Goal: Task Accomplishment & Management: Manage account settings

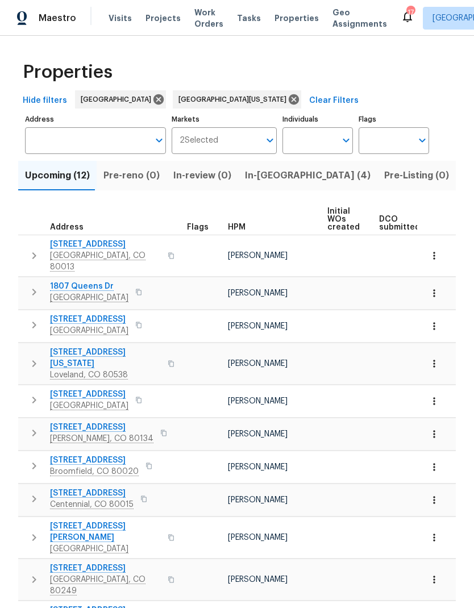
click at [55, 178] on span "Upcoming (12)" at bounding box center [57, 176] width 65 height 16
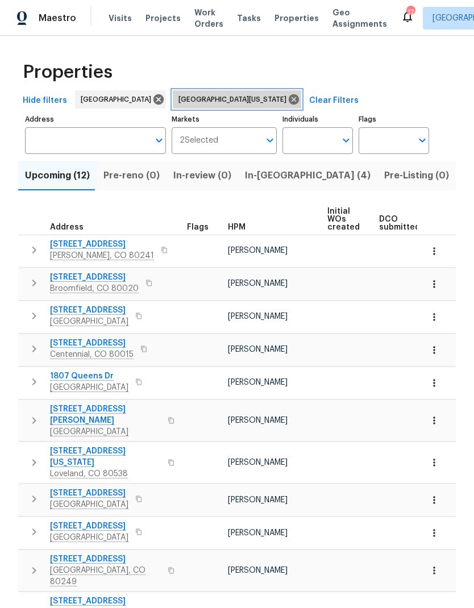
click at [287, 102] on icon at bounding box center [293, 99] width 12 height 12
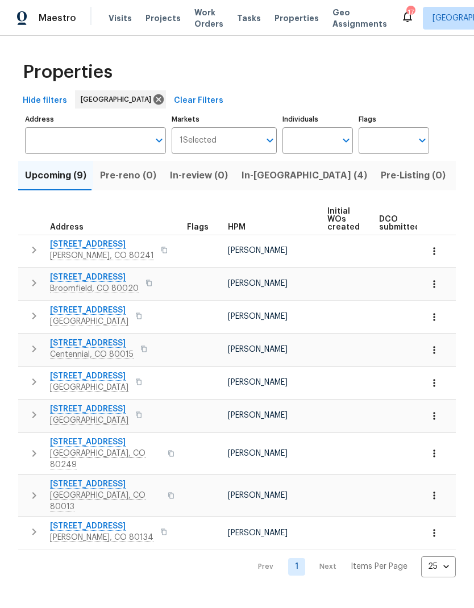
click at [94, 478] on span "[STREET_ADDRESS]" at bounding box center [105, 483] width 111 height 11
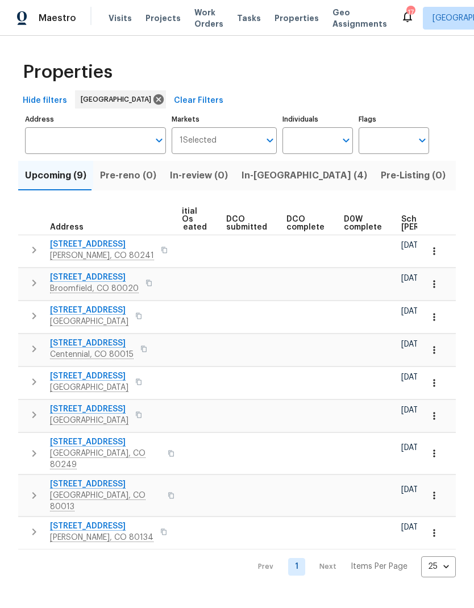
scroll to position [0, 155]
click at [403, 219] on span "Scheduled [PERSON_NAME]" at bounding box center [431, 223] width 64 height 16
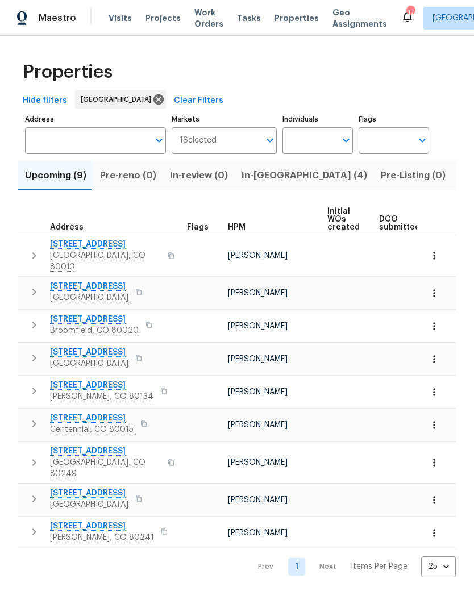
click at [122, 18] on span "Visits" at bounding box center [119, 17] width 23 height 11
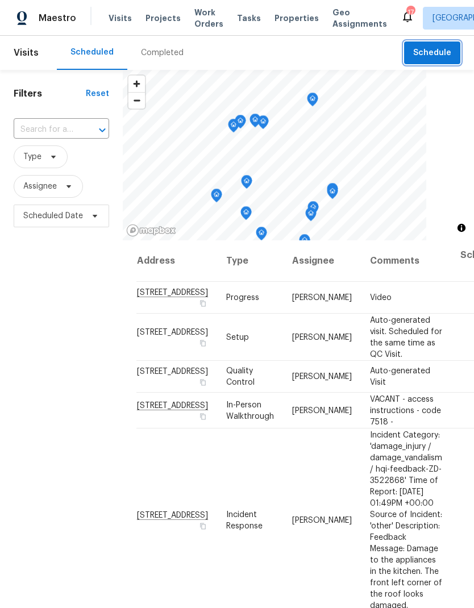
click at [426, 55] on span "Schedule" at bounding box center [432, 53] width 38 height 14
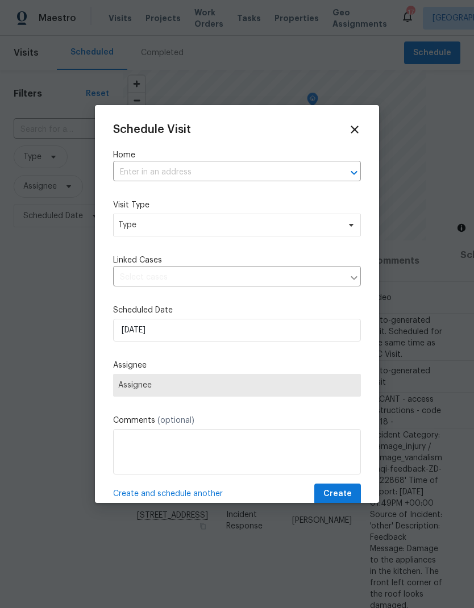
click at [300, 173] on input "text" at bounding box center [221, 173] width 216 height 18
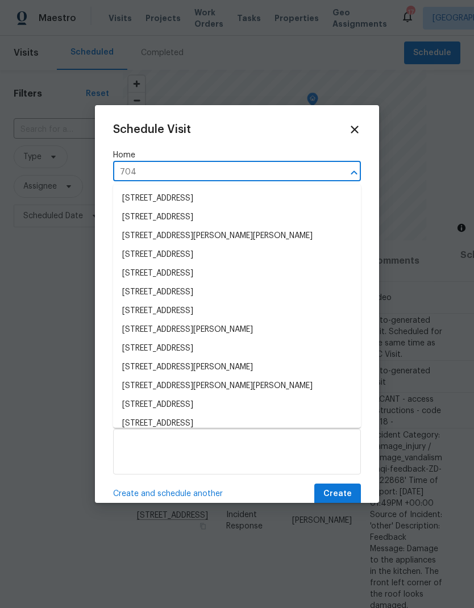
type input "7041"
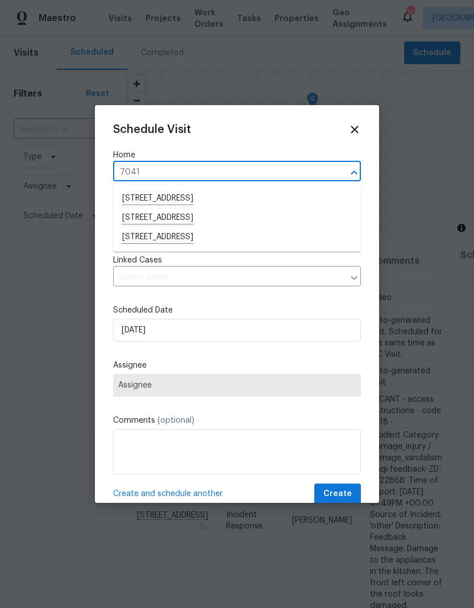
click at [210, 240] on li "[STREET_ADDRESS]" at bounding box center [237, 237] width 248 height 19
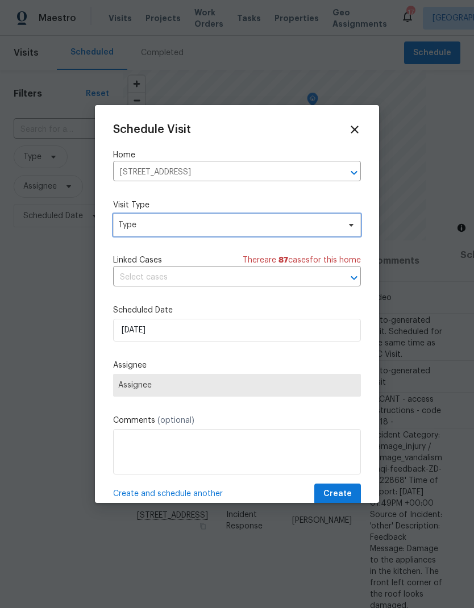
click at [226, 227] on span "Type" at bounding box center [228, 224] width 221 height 11
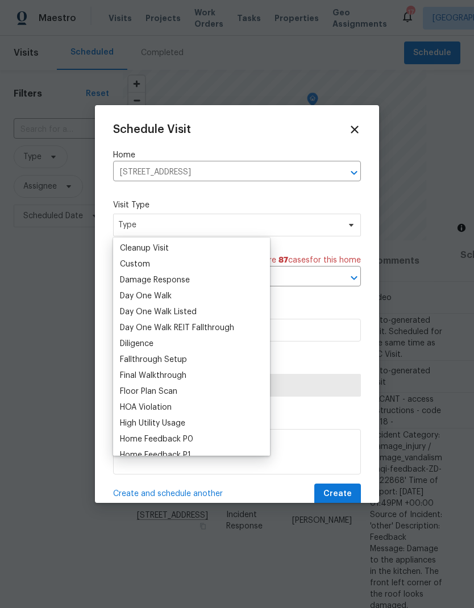
scroll to position [157, 0]
click at [146, 266] on div "Custom" at bounding box center [135, 264] width 30 height 11
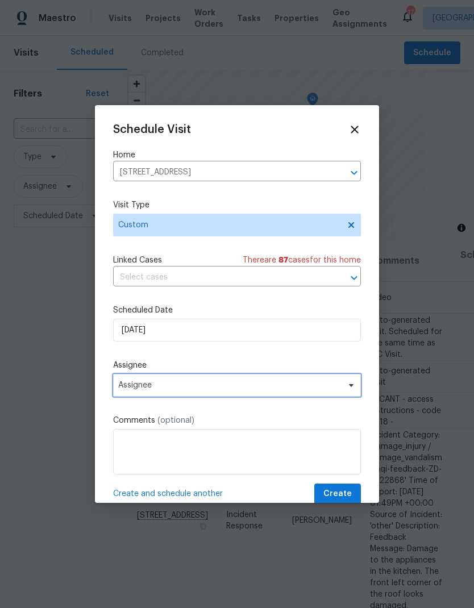
click at [194, 388] on span "Assignee" at bounding box center [229, 384] width 223 height 9
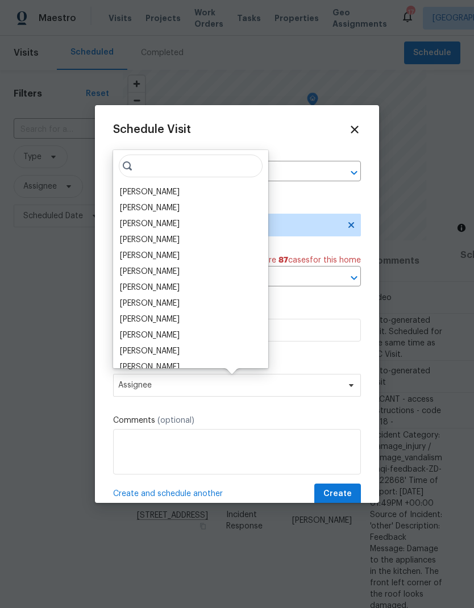
click at [169, 195] on div "[PERSON_NAME]" at bounding box center [150, 191] width 60 height 11
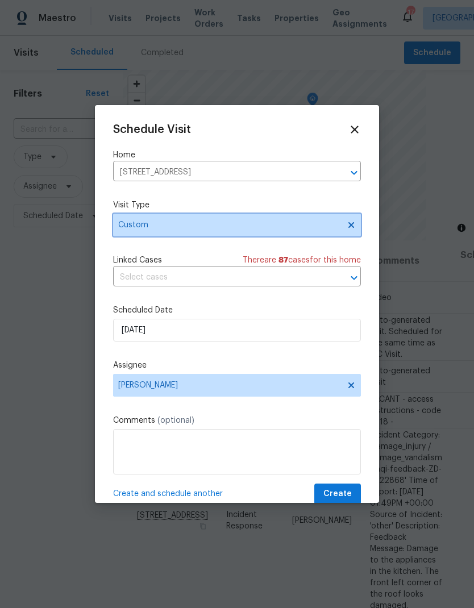
click at [182, 226] on span "Custom" at bounding box center [228, 224] width 221 height 11
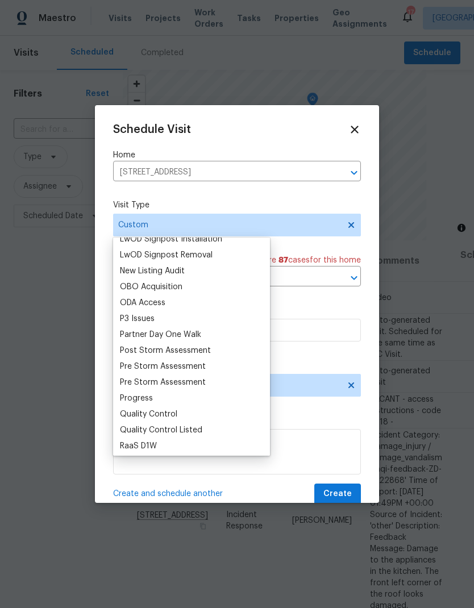
scroll to position [614, 0]
click at [149, 397] on div "Progress" at bounding box center [136, 396] width 33 height 11
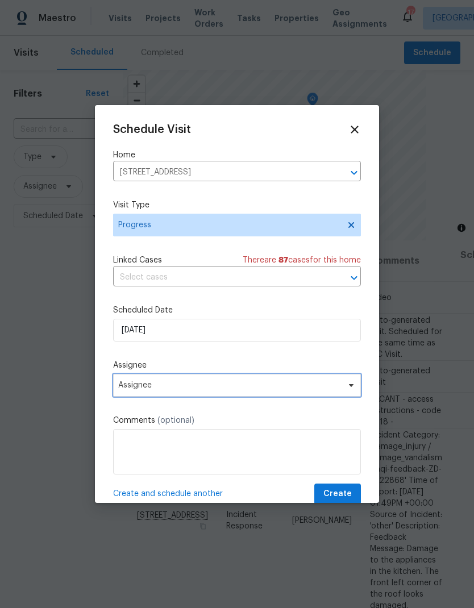
click at [219, 390] on span "Assignee" at bounding box center [229, 384] width 223 height 9
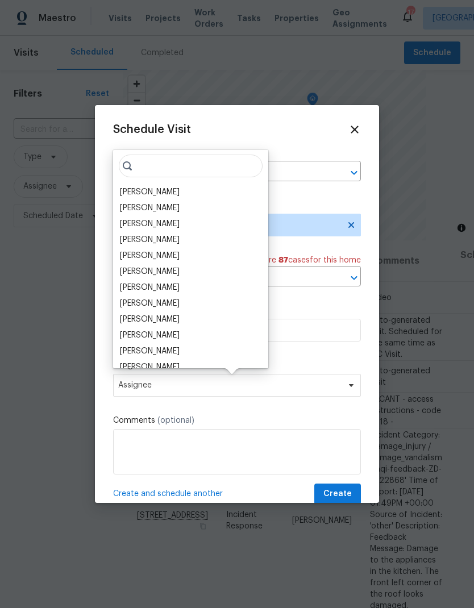
click at [173, 194] on div "[PERSON_NAME]" at bounding box center [150, 191] width 60 height 11
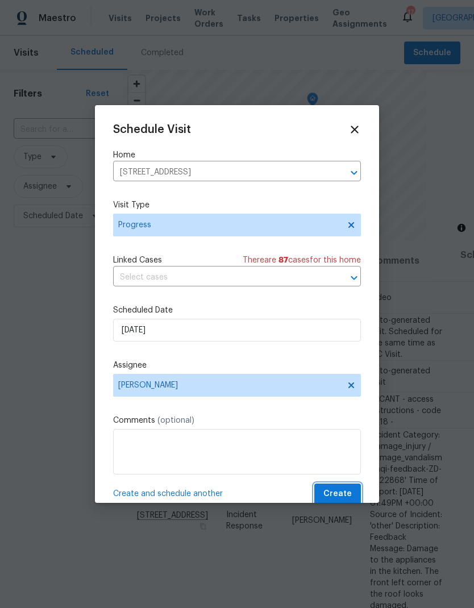
click at [341, 492] on span "Create" at bounding box center [337, 494] width 28 height 14
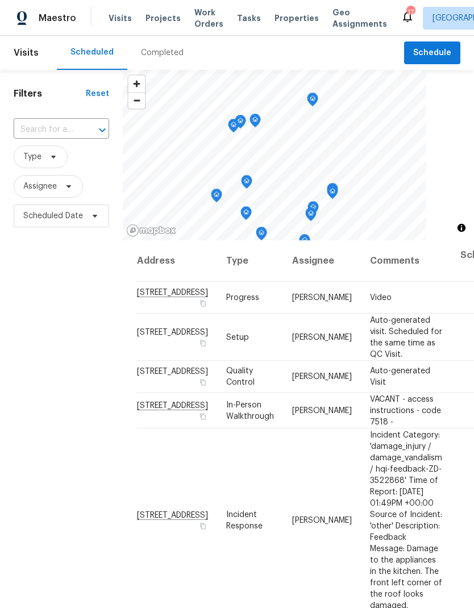
click at [50, 129] on input "text" at bounding box center [46, 130] width 64 height 18
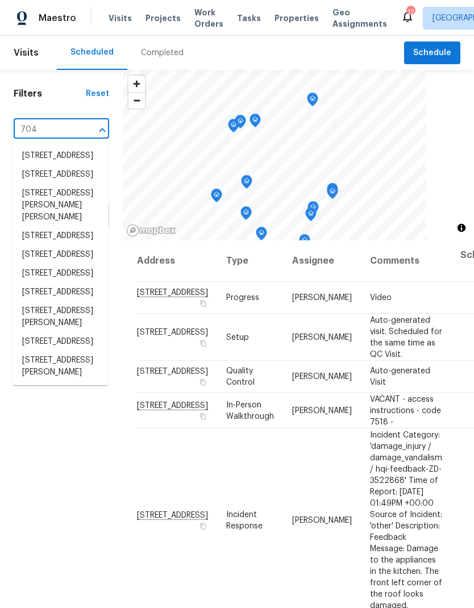
type input "7041"
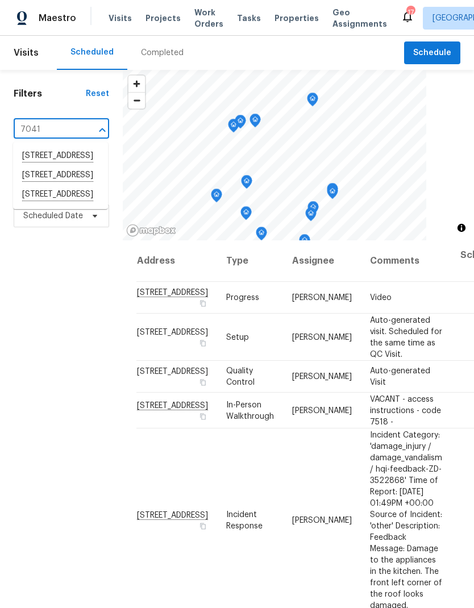
click at [52, 204] on li "[STREET_ADDRESS]" at bounding box center [60, 194] width 95 height 19
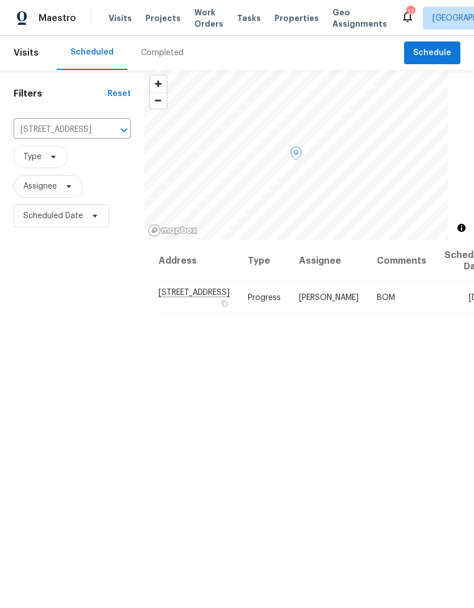
click at [0, 0] on icon at bounding box center [0, 0] width 0 height 0
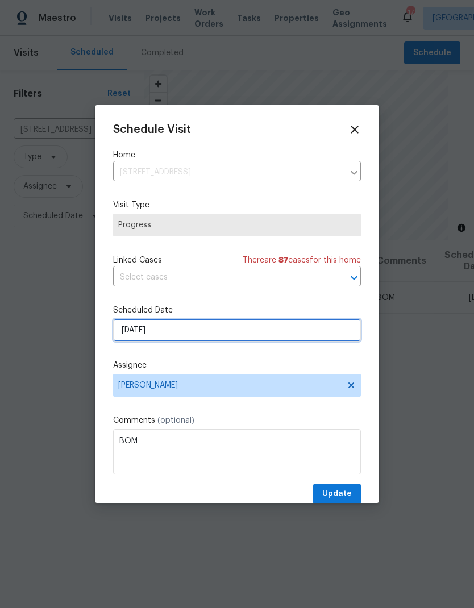
click at [210, 333] on input "[DATE]" at bounding box center [237, 330] width 248 height 23
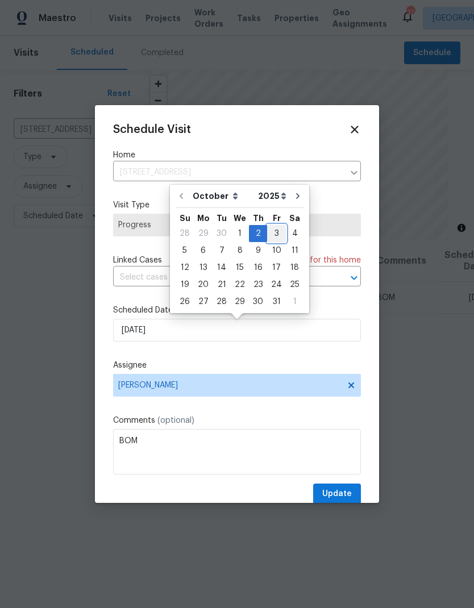
click at [271, 236] on div "3" at bounding box center [276, 233] width 19 height 16
type input "[DATE]"
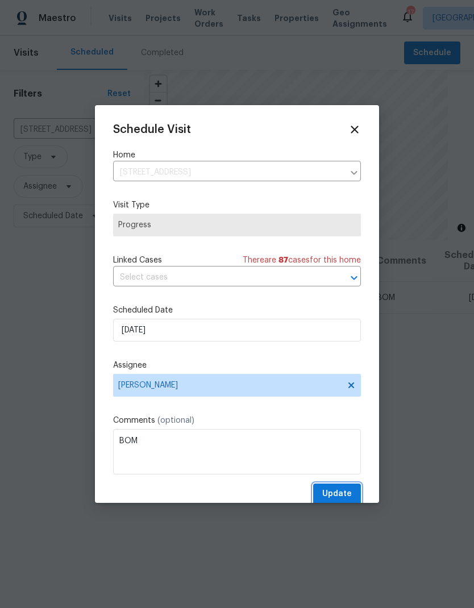
click at [341, 492] on span "Update" at bounding box center [337, 494] width 30 height 14
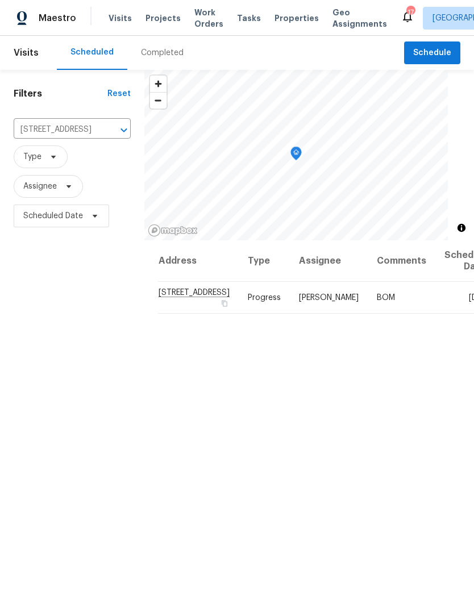
click at [103, 127] on icon "Clear" at bounding box center [108, 129] width 11 height 11
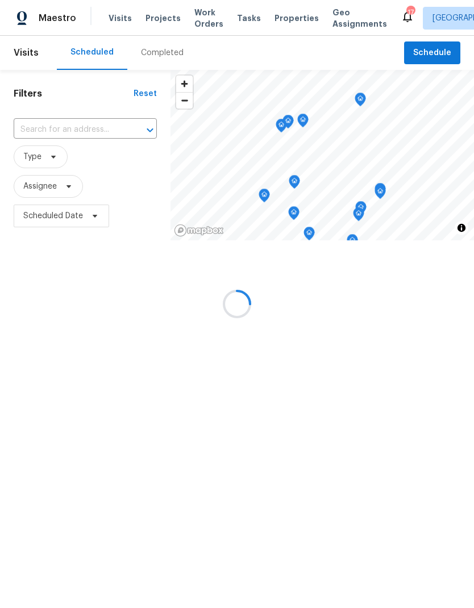
click at [53, 127] on input "text" at bounding box center [69, 130] width 111 height 18
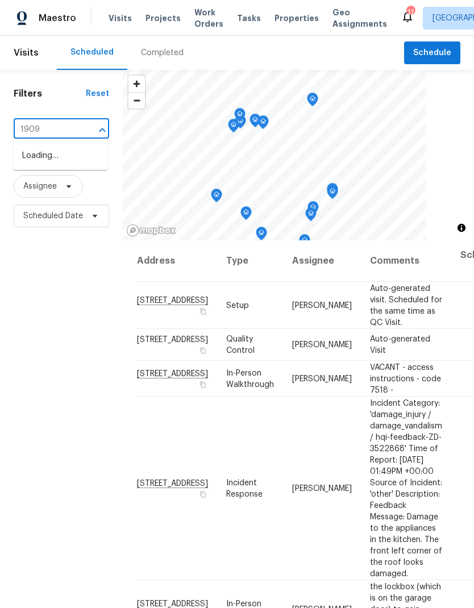
type input "19093"
click at [44, 160] on li "[STREET_ADDRESS]" at bounding box center [60, 155] width 95 height 19
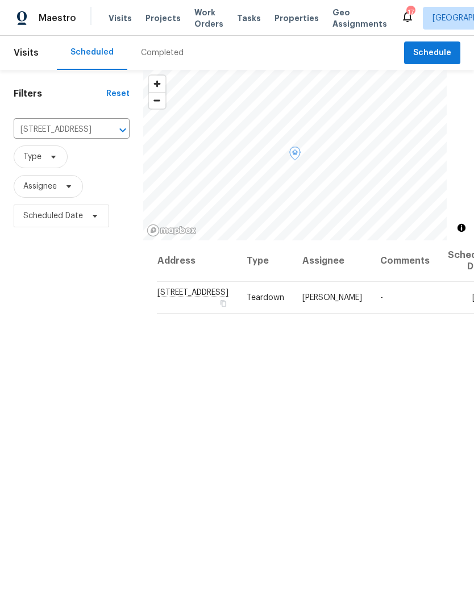
click at [0, 0] on icon at bounding box center [0, 0] width 0 height 0
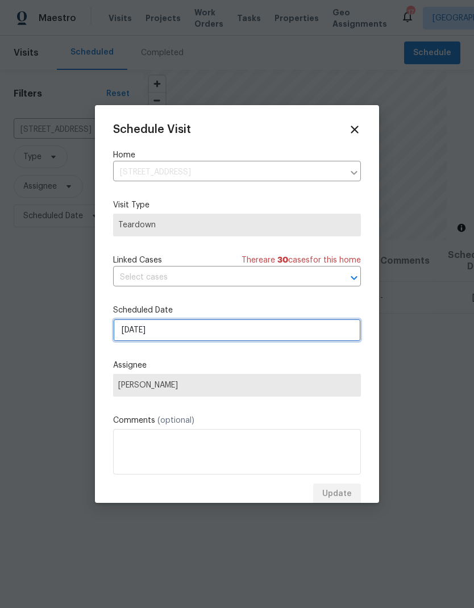
click at [207, 333] on input "[DATE]" at bounding box center [237, 330] width 248 height 23
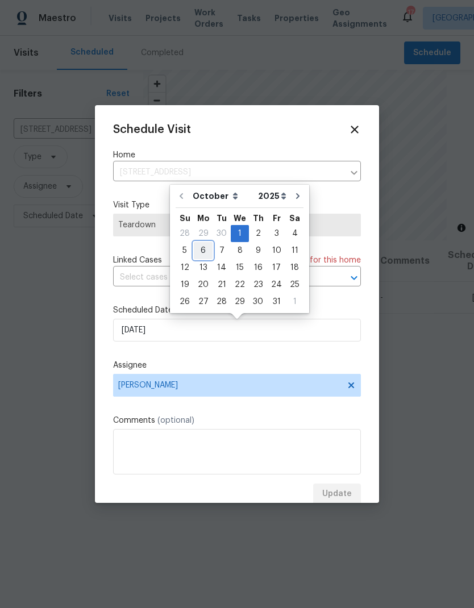
click at [205, 248] on div "6" at bounding box center [203, 250] width 19 height 16
type input "[DATE]"
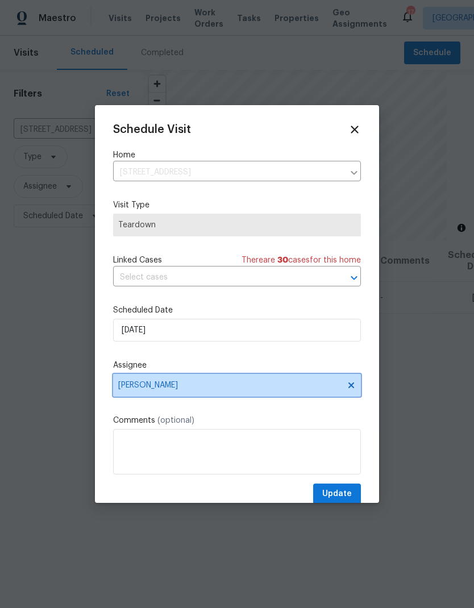
click at [195, 388] on span "[PERSON_NAME]" at bounding box center [229, 384] width 223 height 9
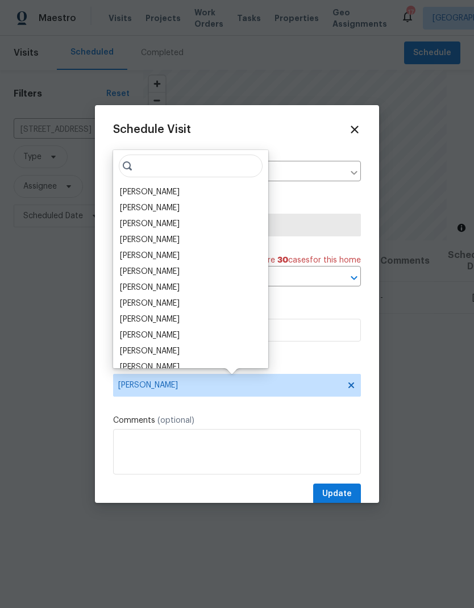
click at [153, 191] on div "[PERSON_NAME]" at bounding box center [150, 191] width 60 height 11
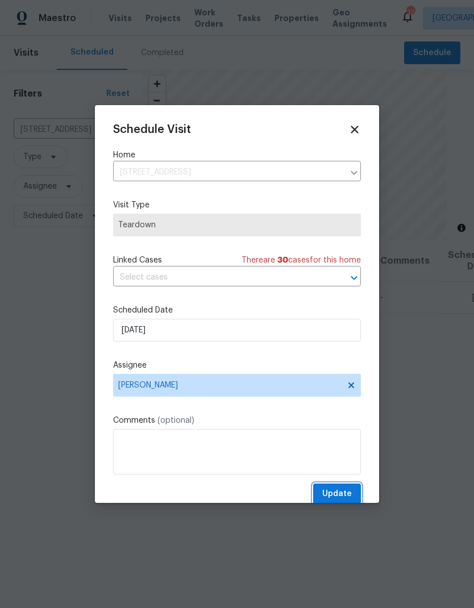
click at [344, 495] on span "Update" at bounding box center [337, 494] width 30 height 14
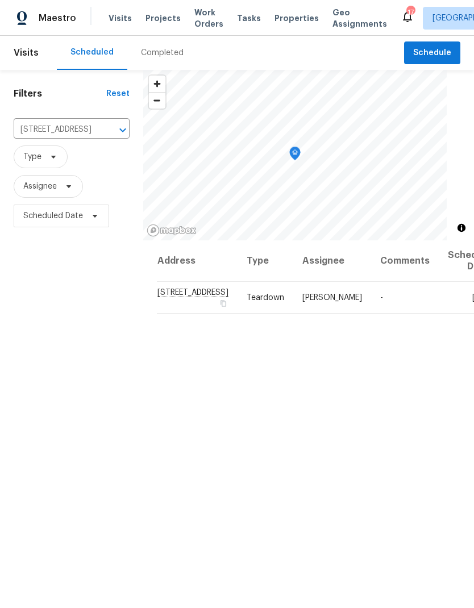
click at [102, 130] on icon "Clear" at bounding box center [107, 129] width 11 height 11
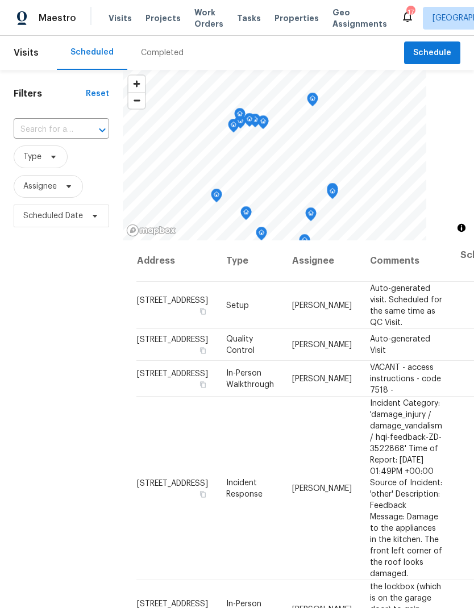
click at [55, 129] on input "text" at bounding box center [46, 130] width 64 height 18
type input "25643"
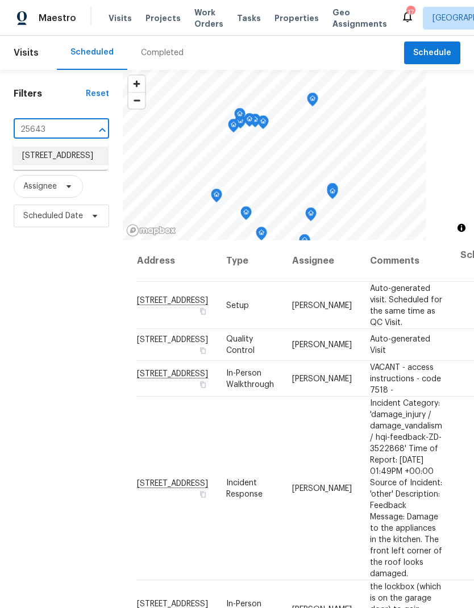
click at [44, 164] on li "[STREET_ADDRESS]" at bounding box center [60, 155] width 95 height 19
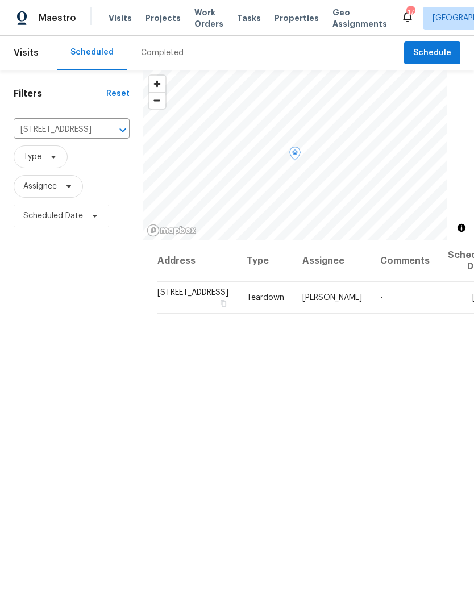
click at [0, 0] on icon at bounding box center [0, 0] width 0 height 0
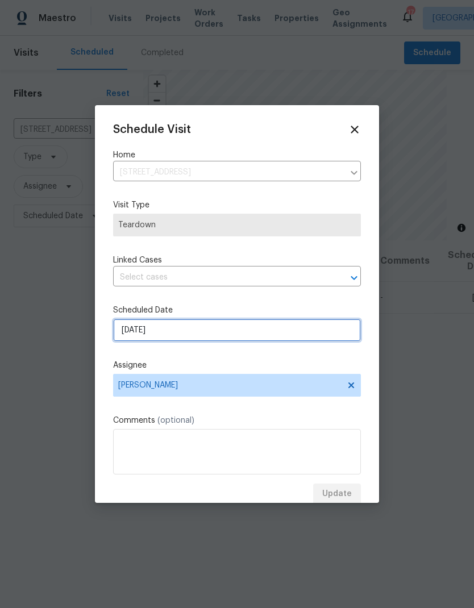
click at [187, 330] on input "[DATE]" at bounding box center [237, 330] width 248 height 23
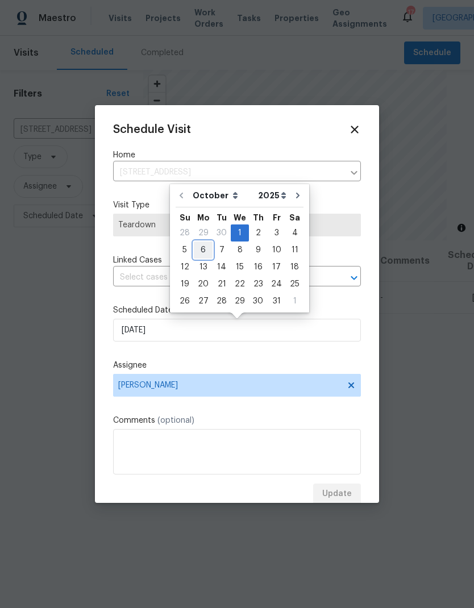
click at [203, 246] on div "6" at bounding box center [203, 250] width 19 height 16
type input "[DATE]"
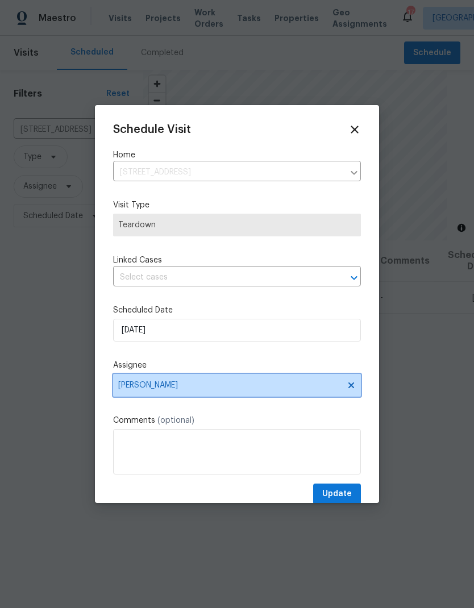
click at [217, 395] on span "[PERSON_NAME]" at bounding box center [237, 385] width 248 height 23
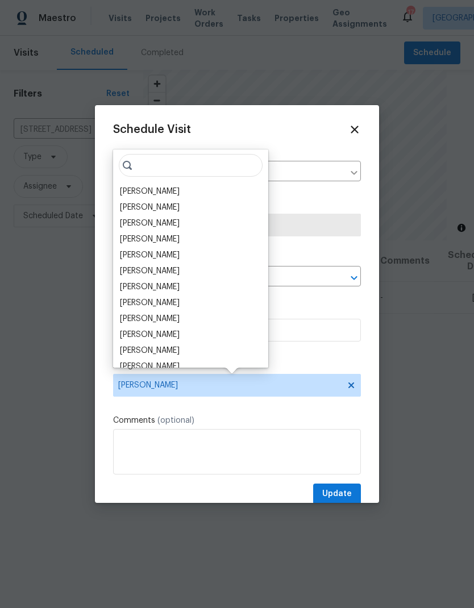
click at [154, 191] on div "[PERSON_NAME]" at bounding box center [150, 191] width 60 height 11
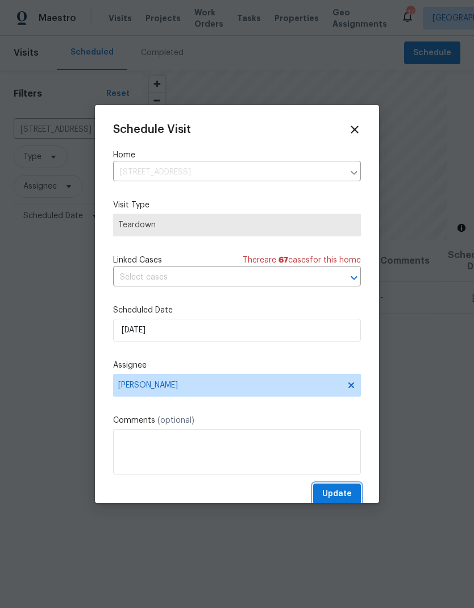
click at [343, 495] on span "Update" at bounding box center [337, 494] width 30 height 14
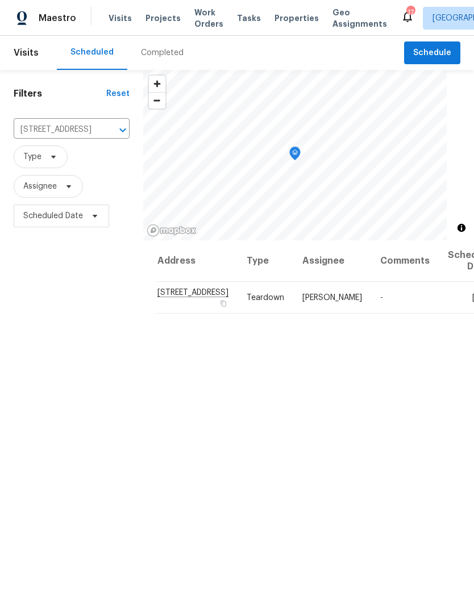
click at [102, 135] on icon "Clear" at bounding box center [107, 129] width 11 height 11
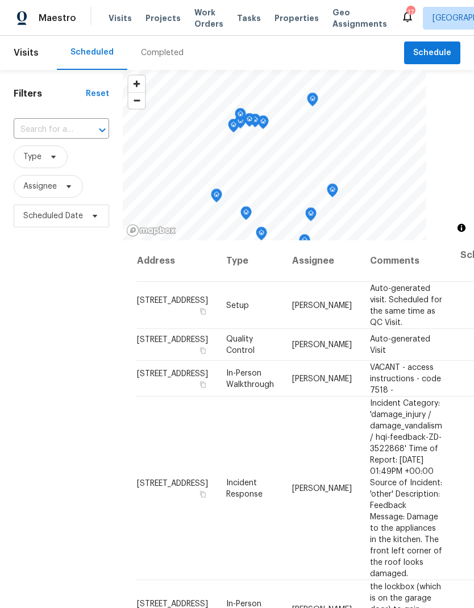
click at [51, 134] on input "text" at bounding box center [46, 130] width 64 height 18
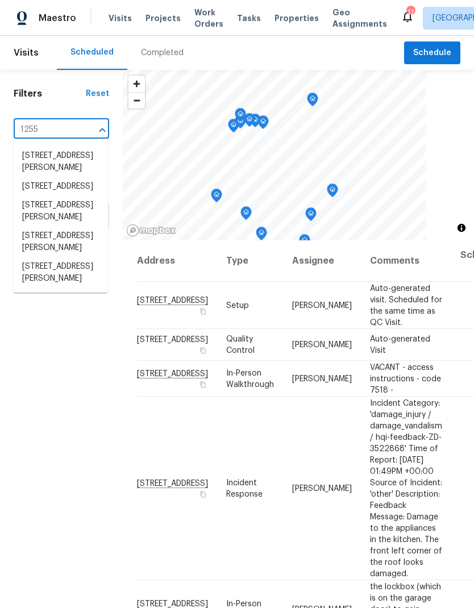
type input "12550"
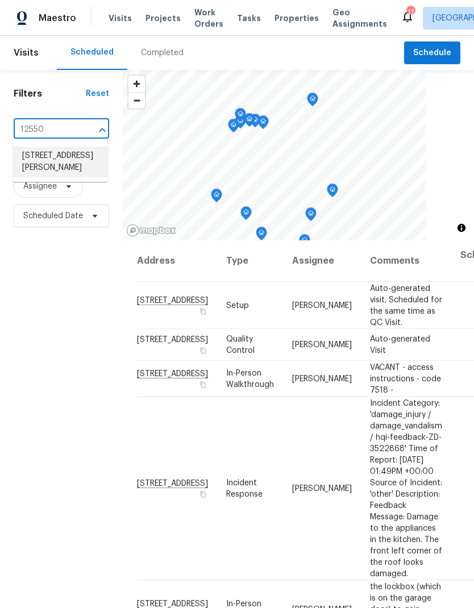
click at [48, 162] on li "[STREET_ADDRESS][PERSON_NAME]" at bounding box center [60, 161] width 95 height 31
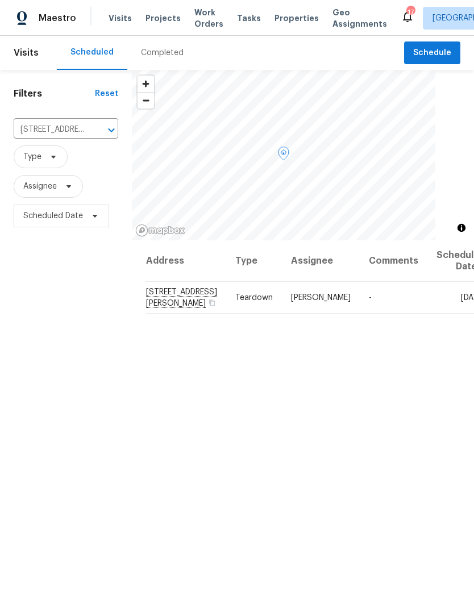
click at [0, 0] on icon at bounding box center [0, 0] width 0 height 0
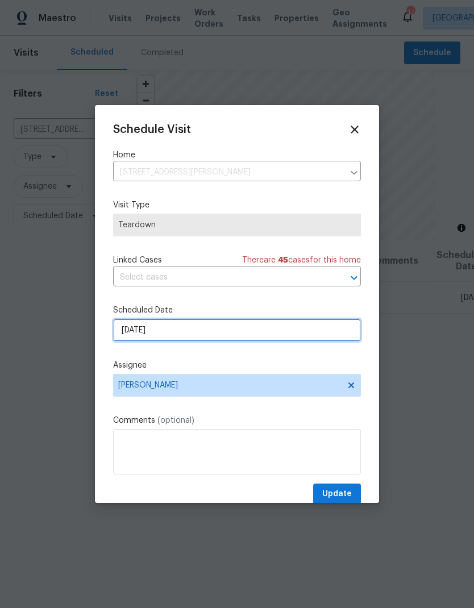
click at [202, 334] on input "[DATE]" at bounding box center [237, 330] width 248 height 23
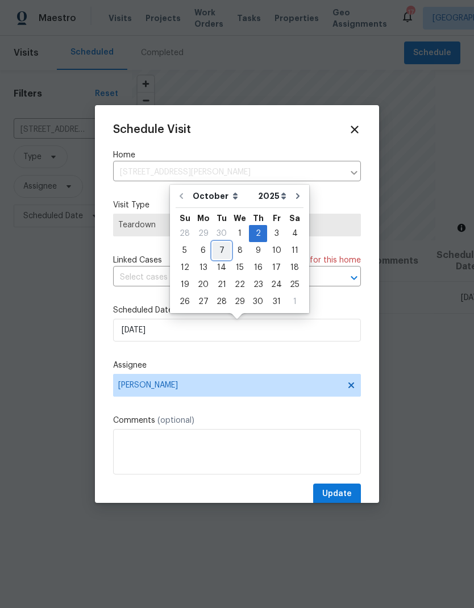
click at [220, 251] on div "7" at bounding box center [221, 250] width 18 height 16
type input "[DATE]"
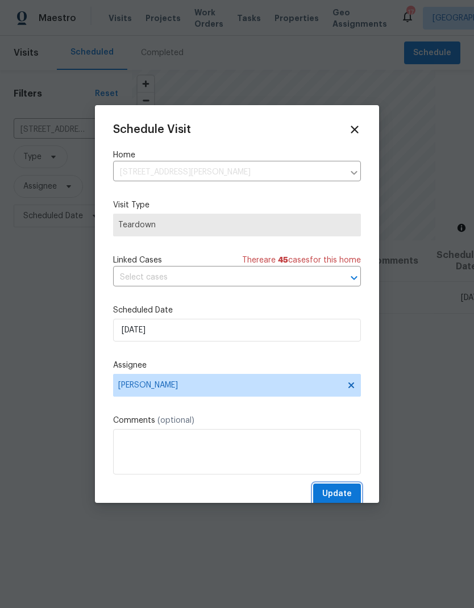
click at [344, 496] on span "Update" at bounding box center [337, 494] width 30 height 14
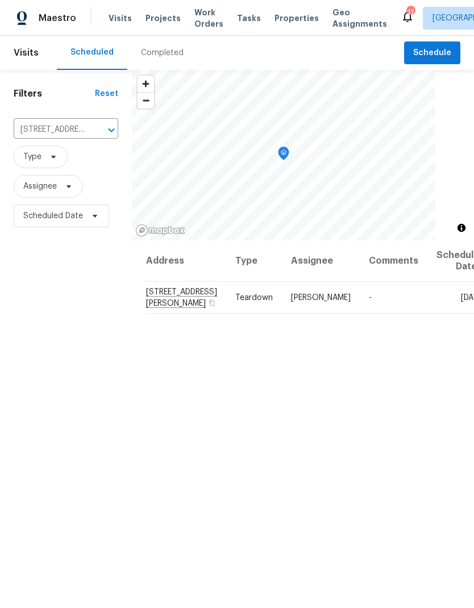
click at [159, 17] on span "Projects" at bounding box center [162, 17] width 35 height 11
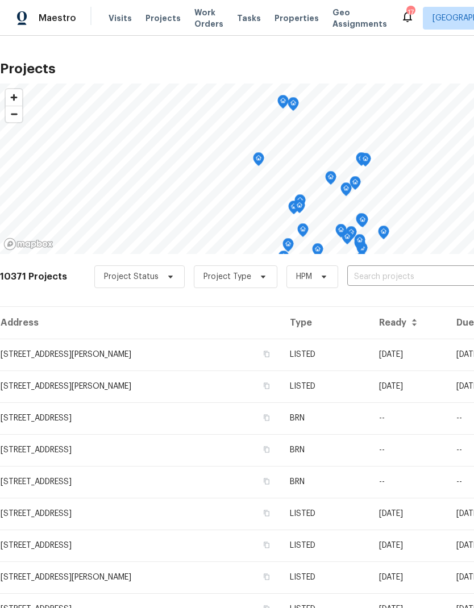
click at [381, 275] on input "text" at bounding box center [412, 277] width 130 height 18
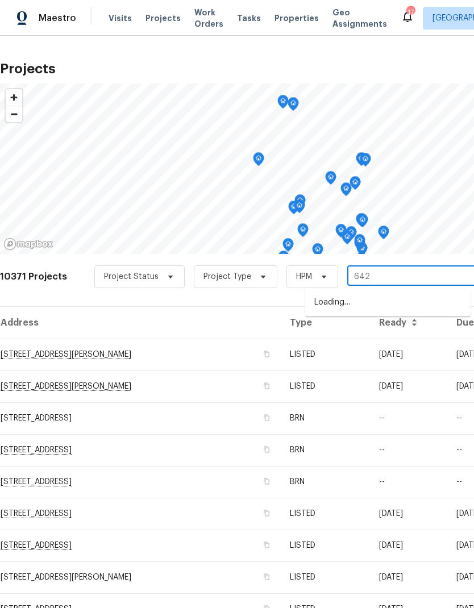
type input "6424"
click at [362, 305] on li "[STREET_ADDRESS]" at bounding box center [387, 302] width 165 height 19
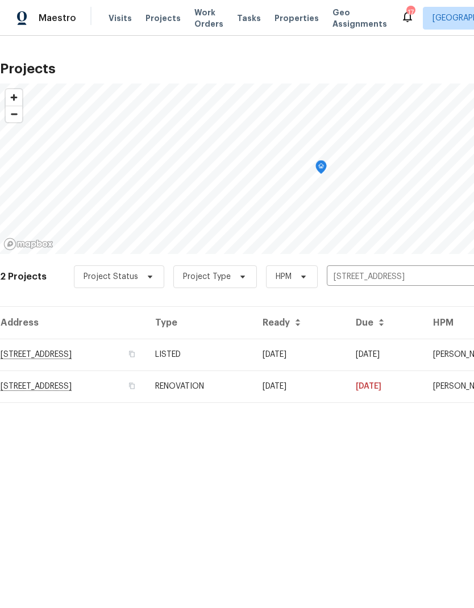
click at [253, 388] on td "RENOVATION" at bounding box center [199, 386] width 107 height 32
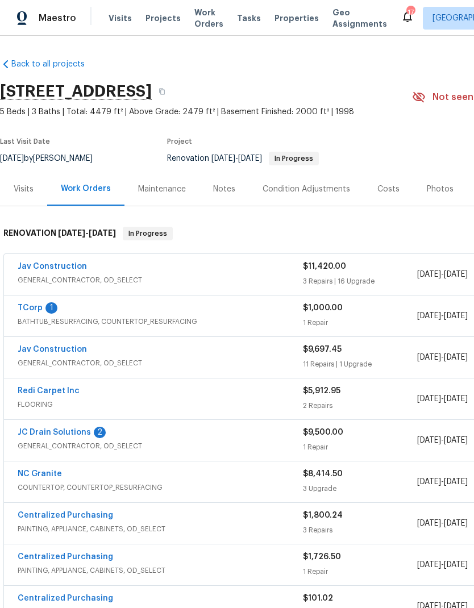
click at [73, 264] on link "Jav Construction" at bounding box center [52, 266] width 69 height 8
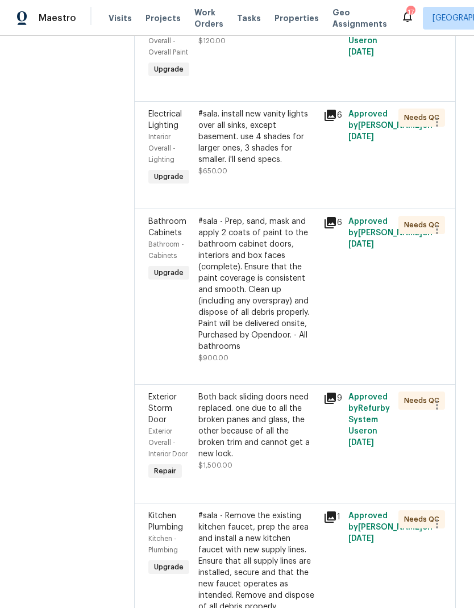
scroll to position [424, 0]
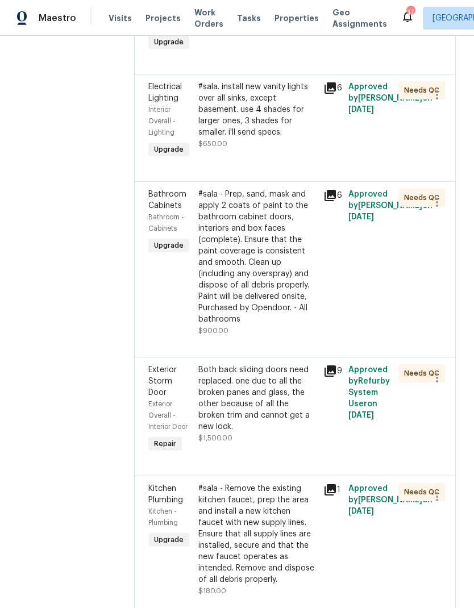
click at [269, 367] on div "Both back sliding doors need replaced. one due to all the broken panes and glas…" at bounding box center [257, 398] width 118 height 68
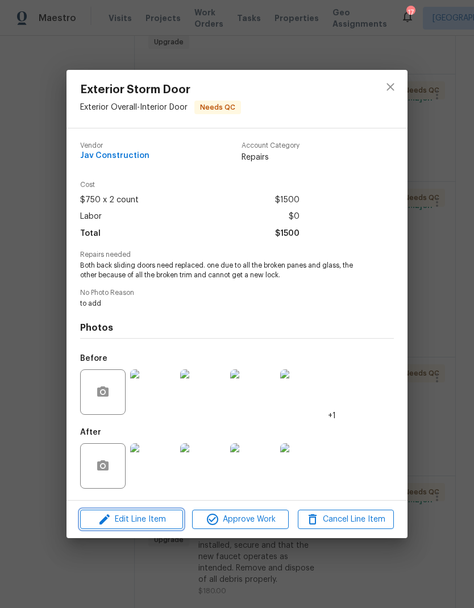
click at [147, 523] on span "Edit Line Item" at bounding box center [131, 519] width 96 height 14
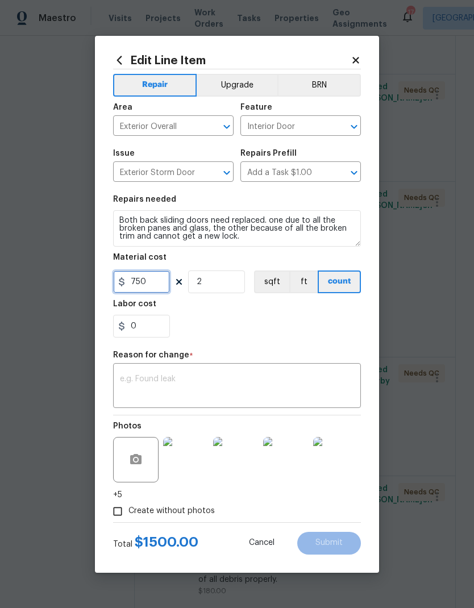
click at [159, 287] on input "750" at bounding box center [141, 281] width 57 height 23
click at [162, 281] on input "750" at bounding box center [141, 281] width 57 height 23
type input "1125"
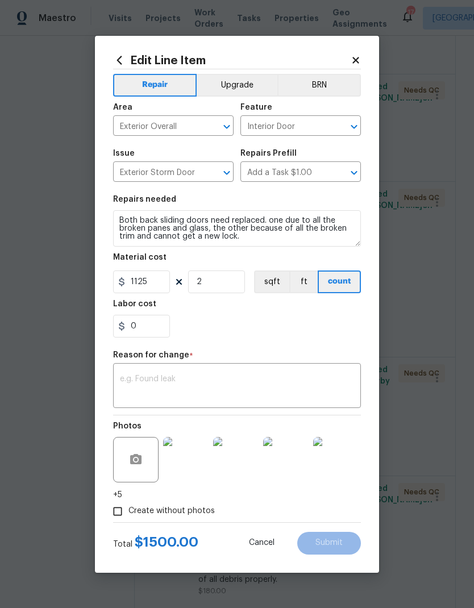
click at [259, 319] on div "0" at bounding box center [237, 326] width 248 height 23
click at [251, 390] on textarea at bounding box center [237, 387] width 234 height 24
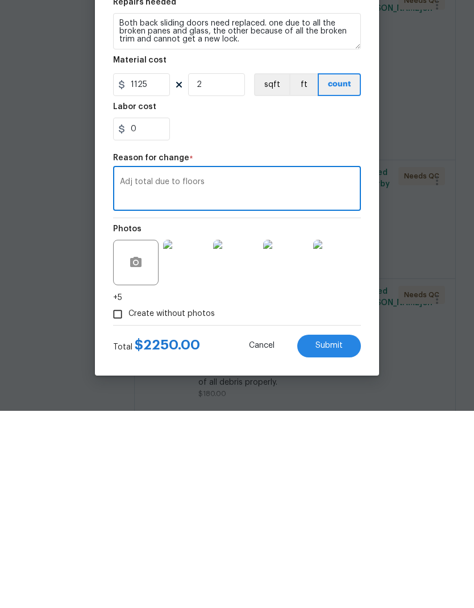
type textarea "Adj total due to floors"
click at [334, 538] on span "Submit" at bounding box center [328, 542] width 27 height 9
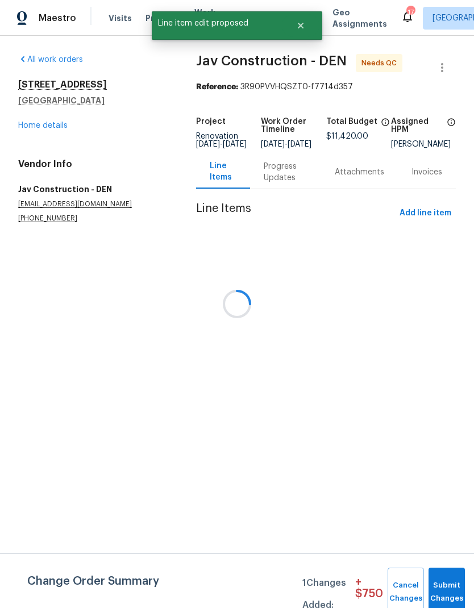
scroll to position [0, 0]
click at [441, 584] on button "Submit Changes" at bounding box center [446, 591] width 36 height 49
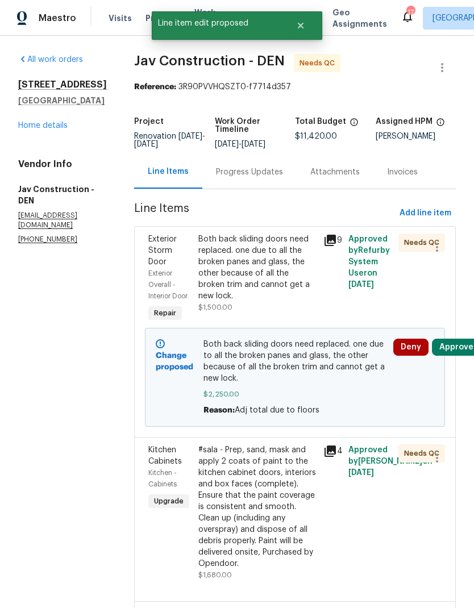
click at [44, 129] on link "Home details" at bounding box center [42, 126] width 49 height 8
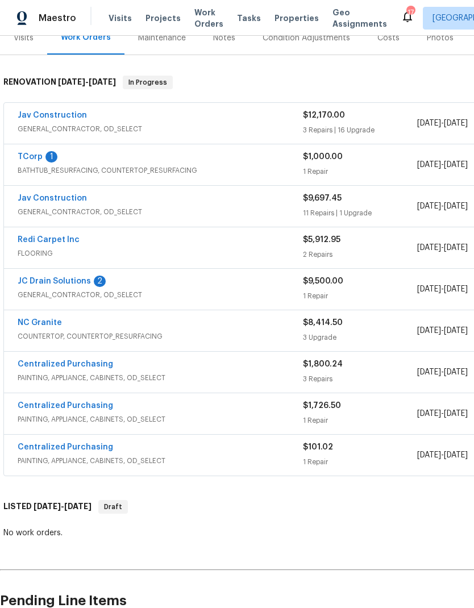
scroll to position [151, 0]
click at [28, 159] on link "TCorp" at bounding box center [30, 157] width 25 height 8
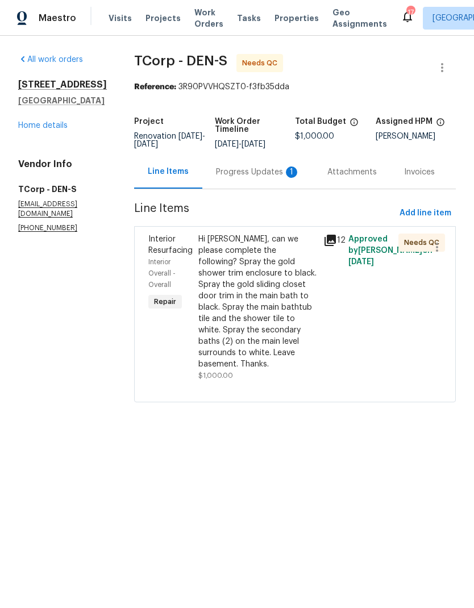
click at [250, 173] on div "Progress Updates 1" at bounding box center [258, 171] width 84 height 11
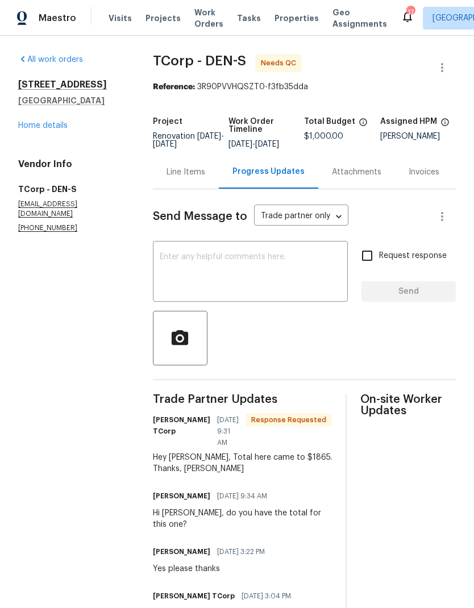
click at [191, 178] on div "Line Items" at bounding box center [185, 171] width 39 height 11
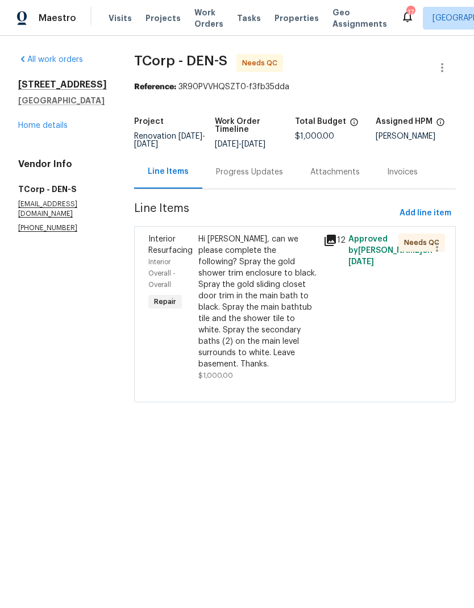
click at [265, 270] on div "Hi [PERSON_NAME], can we please complete the following? Spray the gold shower t…" at bounding box center [257, 301] width 118 height 136
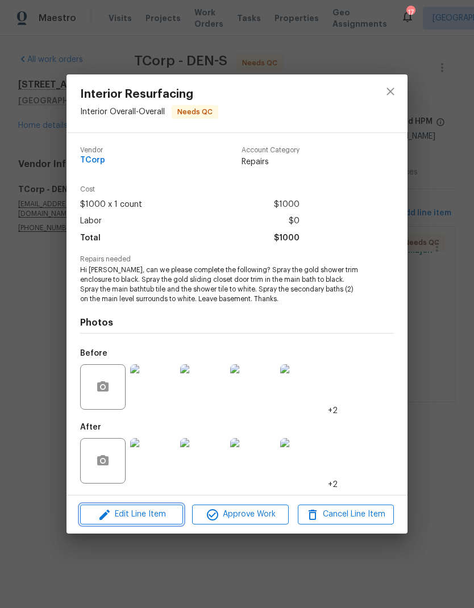
click at [158, 516] on span "Edit Line Item" at bounding box center [131, 514] width 96 height 14
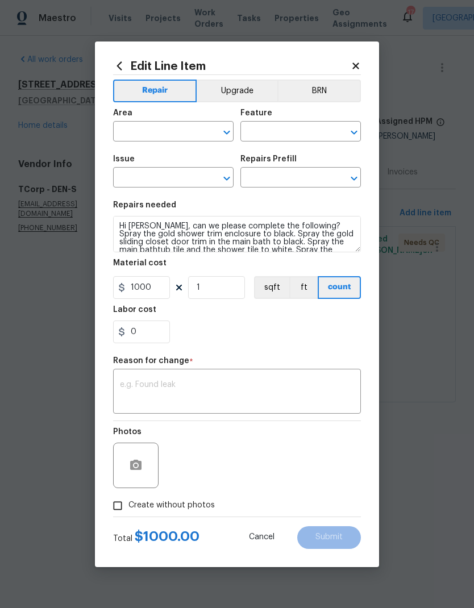
type input "Interior Overall"
type input "Overall"
type input "Interior Resurfacing"
type input "Add a Task $1.00"
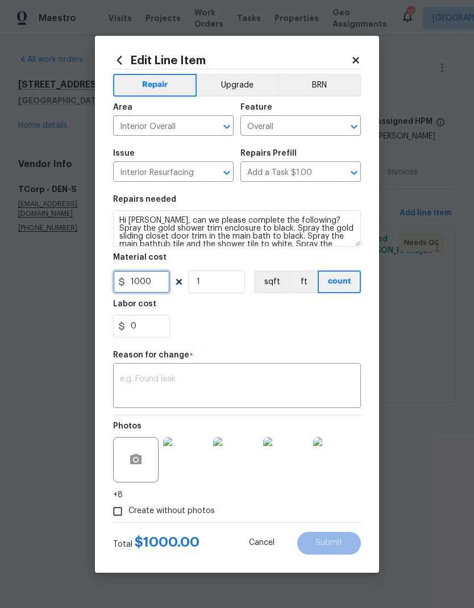
click at [167, 284] on input "1000" at bounding box center [141, 281] width 57 height 23
type input "1865"
click at [273, 326] on div "0" at bounding box center [237, 326] width 248 height 23
click at [246, 389] on textarea at bounding box center [237, 387] width 234 height 24
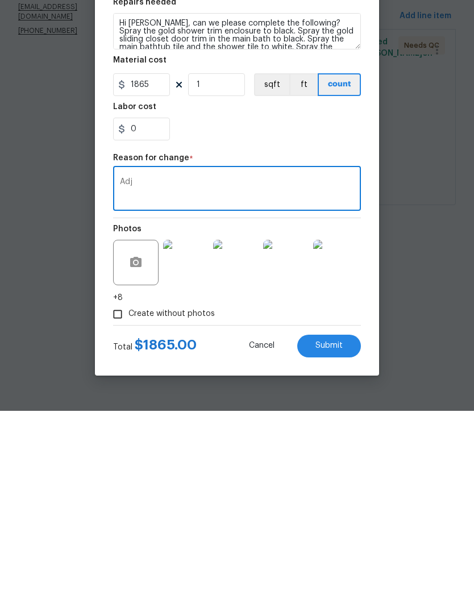
type textarea "Adj"
click at [336, 538] on span "Submit" at bounding box center [328, 542] width 27 height 9
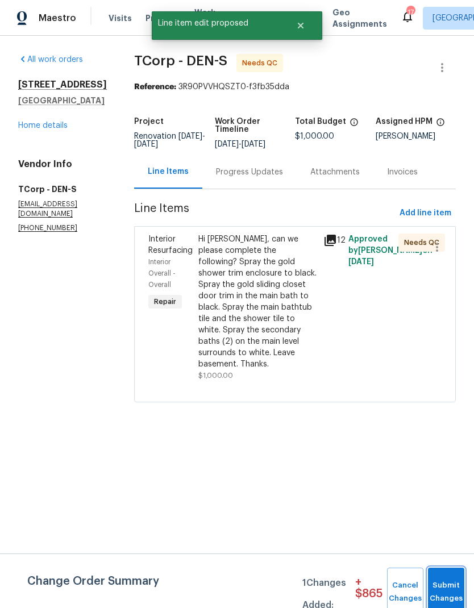
click at [441, 581] on button "Submit Changes" at bounding box center [446, 591] width 36 height 49
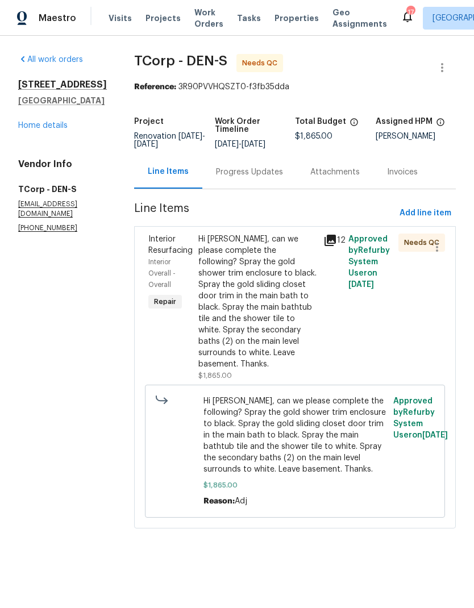
click at [41, 129] on link "Home details" at bounding box center [42, 126] width 49 height 8
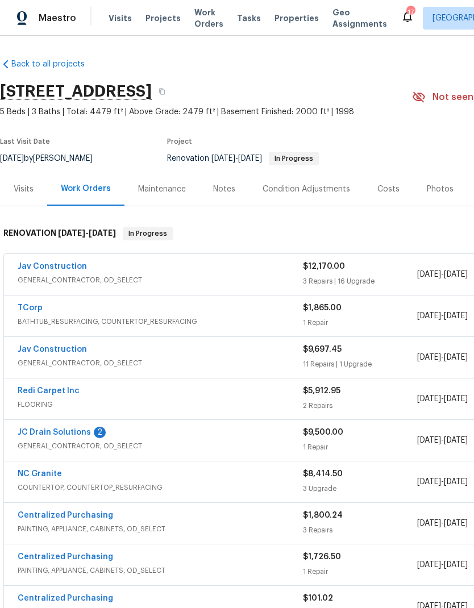
click at [224, 193] on div "Notes" at bounding box center [224, 188] width 22 height 11
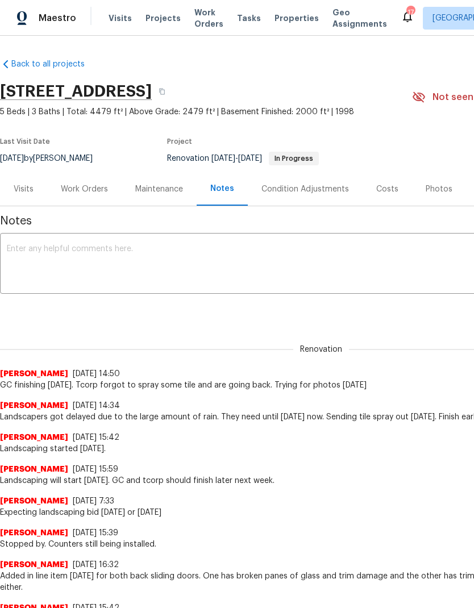
click at [82, 190] on div "Work Orders" at bounding box center [84, 188] width 47 height 11
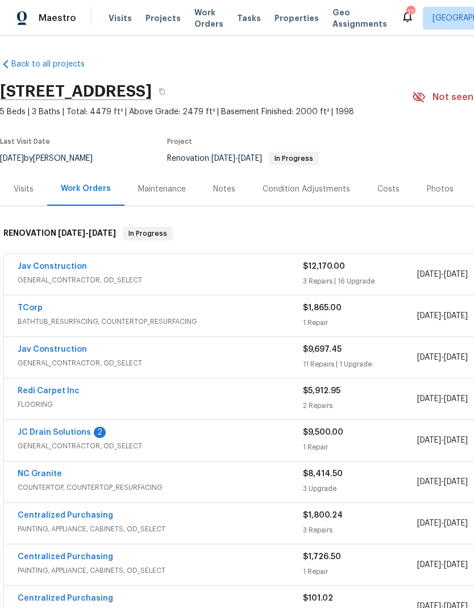
click at [59, 389] on link "Redi Carpet Inc" at bounding box center [49, 391] width 62 height 8
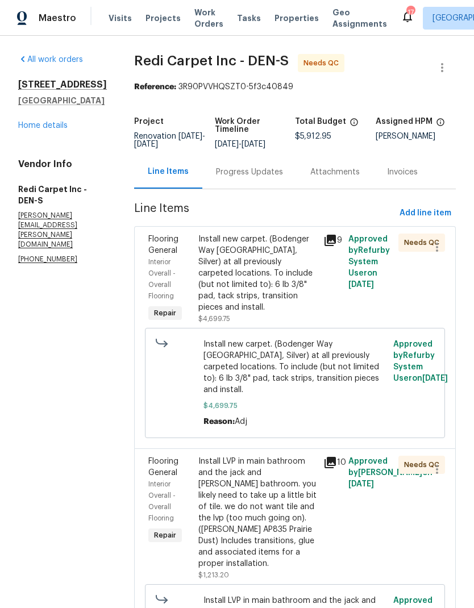
click at [260, 178] on div "Progress Updates" at bounding box center [249, 171] width 67 height 11
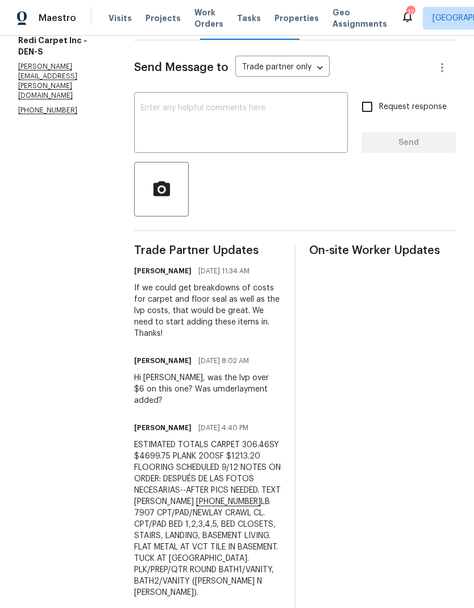
scroll to position [151, 0]
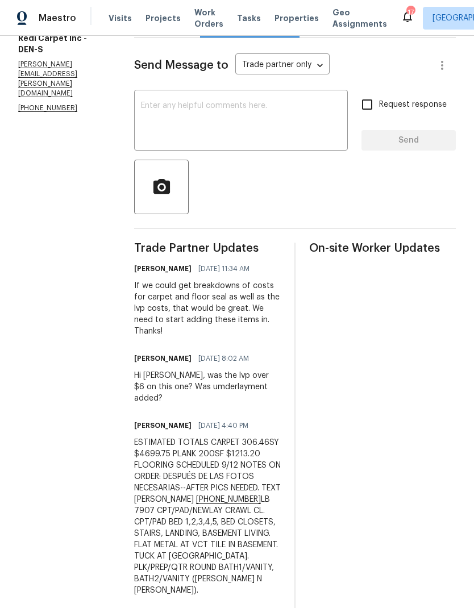
click at [255, 129] on textarea at bounding box center [241, 122] width 200 height 40
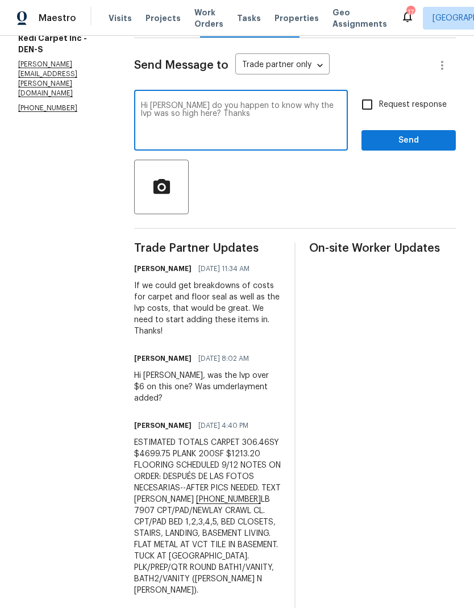
type textarea "Hi [PERSON_NAME] do you happen to know why the lvp was so high here? Thanks"
click at [421, 148] on span "Send" at bounding box center [408, 140] width 76 height 14
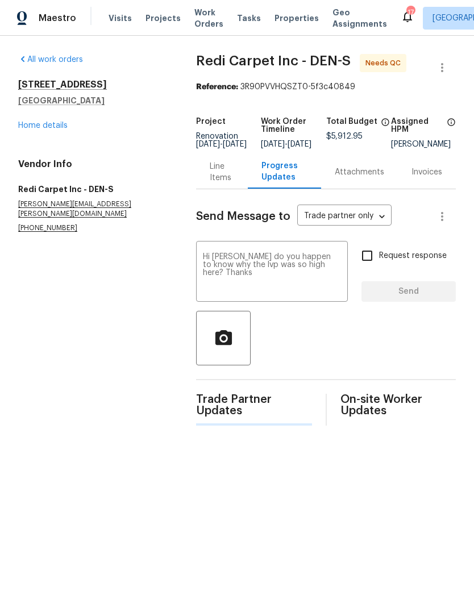
scroll to position [0, 0]
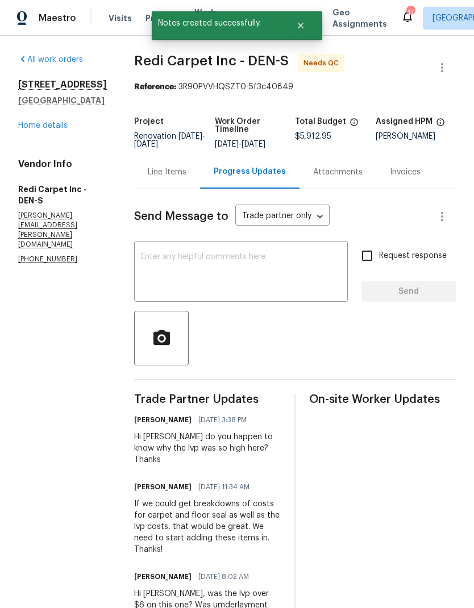
click at [47, 122] on link "Home details" at bounding box center [42, 126] width 49 height 8
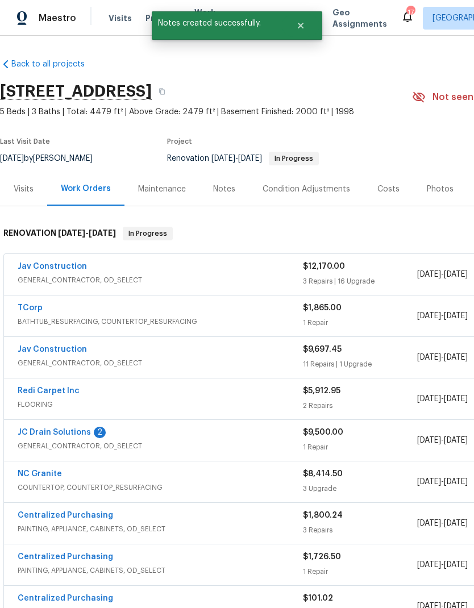
click at [229, 192] on div "Notes" at bounding box center [224, 188] width 22 height 11
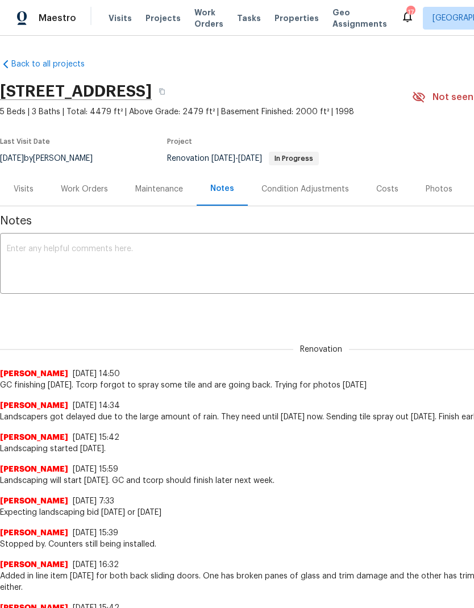
click at [351, 265] on textarea at bounding box center [321, 265] width 628 height 40
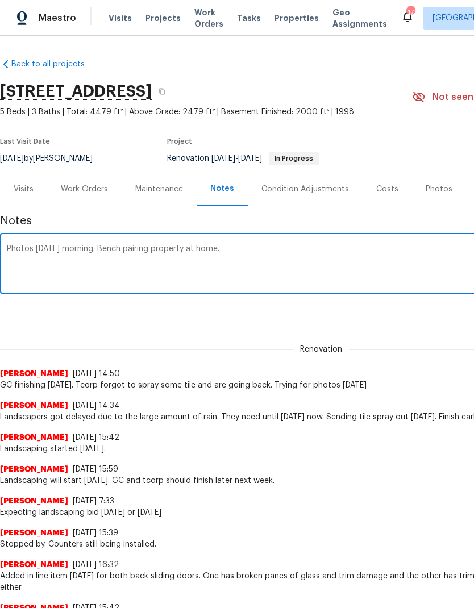
click at [103, 247] on textarea "Photos [DATE] morning. Bench pairing property at home." at bounding box center [321, 265] width 628 height 40
click at [9, 248] on textarea "Photos [DATE] morning. Bench pairing property at home." at bounding box center [321, 265] width 628 height 40
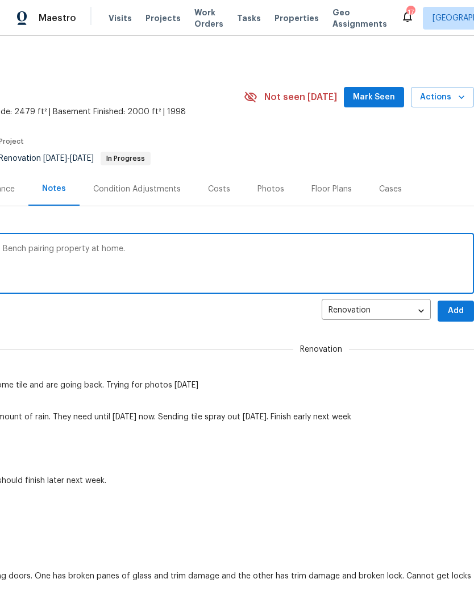
scroll to position [0, 168]
type textarea "House is complete. Photos [DATE] morning. Bench pairing property at home."
click at [454, 311] on span "Add" at bounding box center [455, 311] width 18 height 14
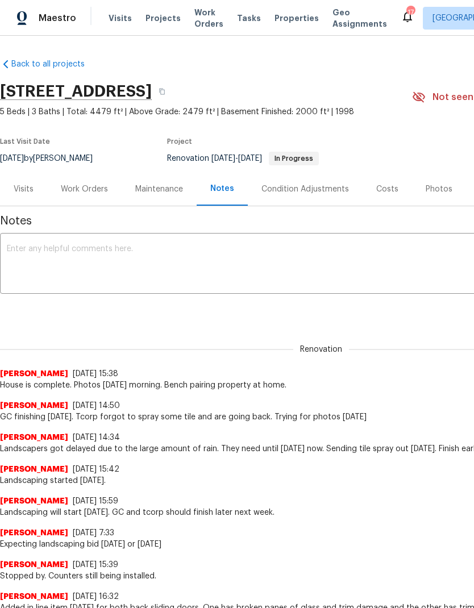
scroll to position [0, 0]
click at [384, 190] on div "Costs" at bounding box center [387, 188] width 22 height 11
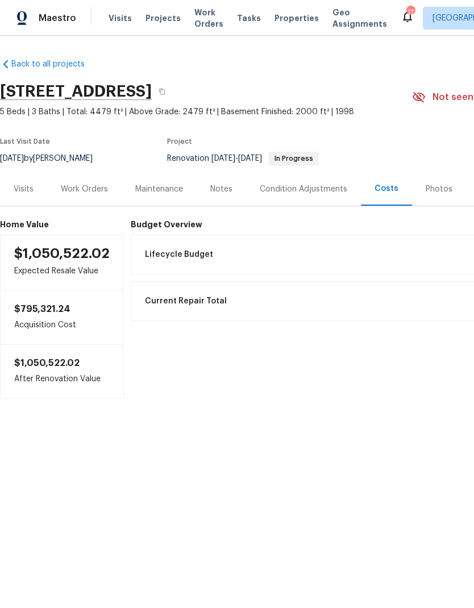
click at [87, 183] on div "Work Orders" at bounding box center [84, 188] width 47 height 11
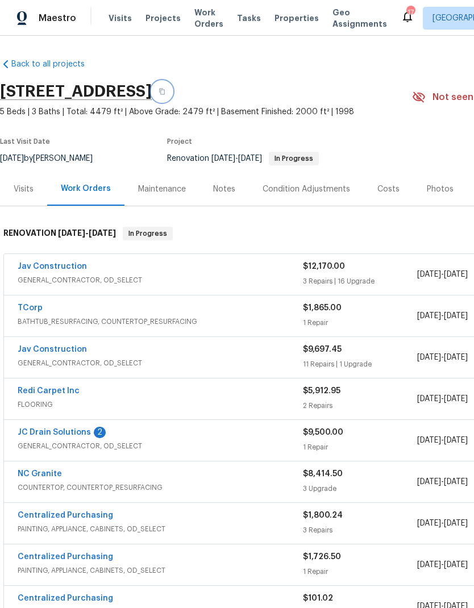
click at [172, 93] on button "button" at bounding box center [162, 91] width 20 height 20
click at [113, 23] on span "Visits" at bounding box center [119, 17] width 23 height 11
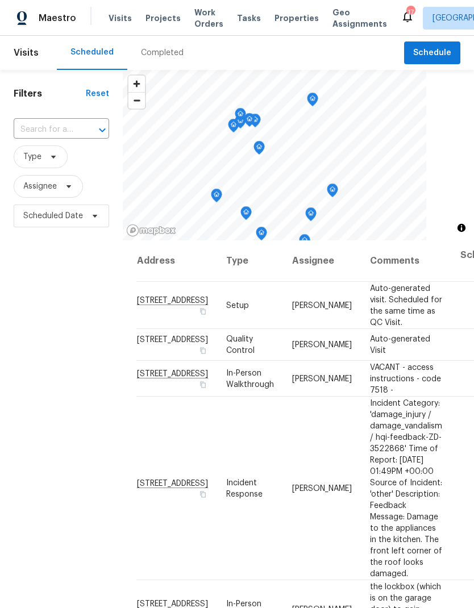
click at [0, 0] on icon at bounding box center [0, 0] width 0 height 0
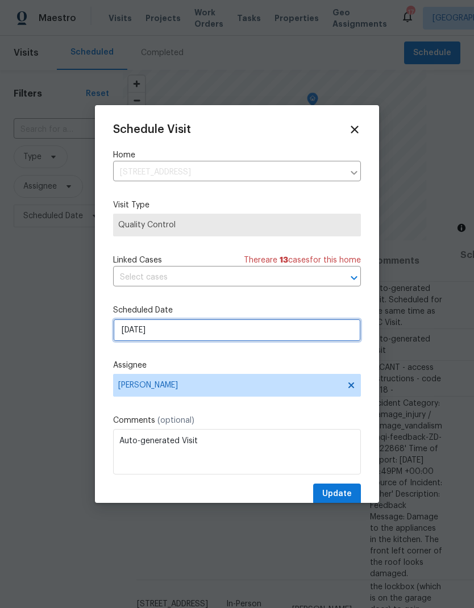
click at [194, 329] on input "[DATE]" at bounding box center [237, 330] width 248 height 23
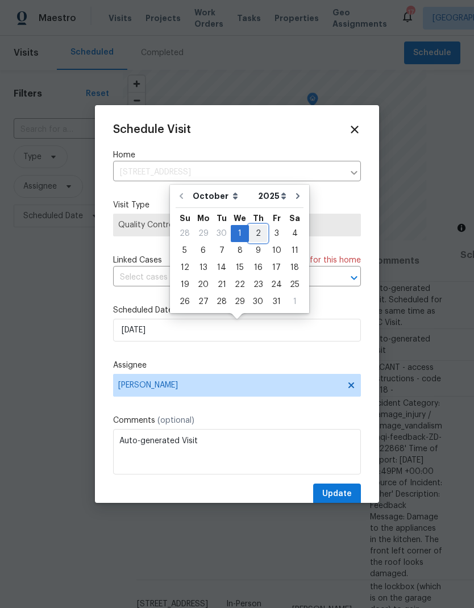
click at [258, 233] on div "2" at bounding box center [258, 233] width 18 height 16
type input "[DATE]"
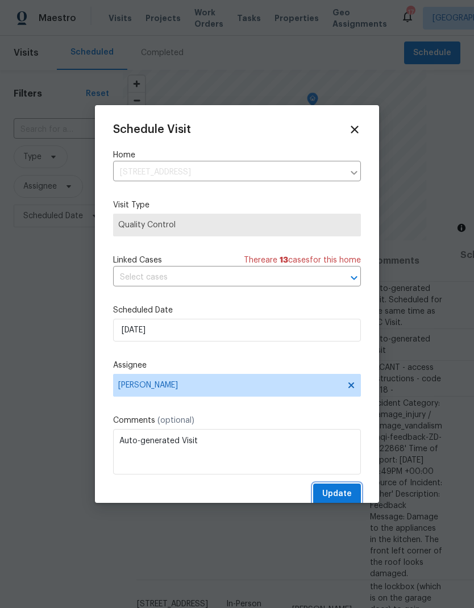
click at [340, 493] on span "Update" at bounding box center [337, 494] width 30 height 14
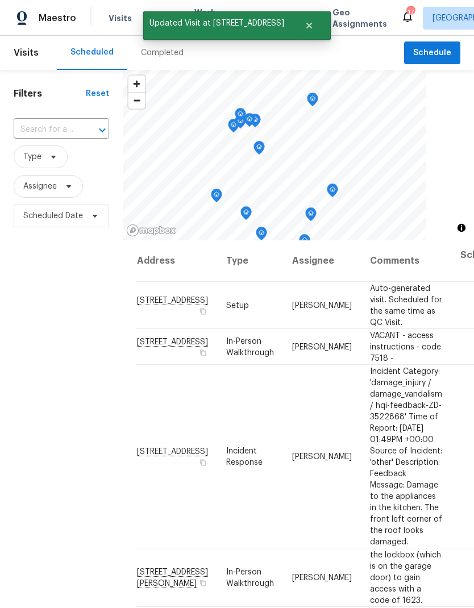
click at [0, 0] on icon at bounding box center [0, 0] width 0 height 0
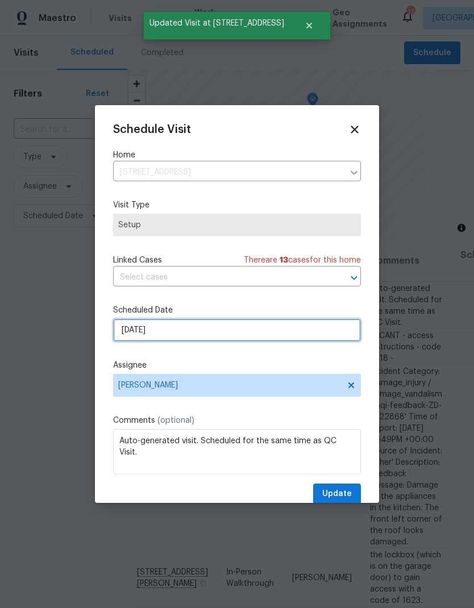
click at [218, 327] on input "[DATE]" at bounding box center [237, 330] width 248 height 23
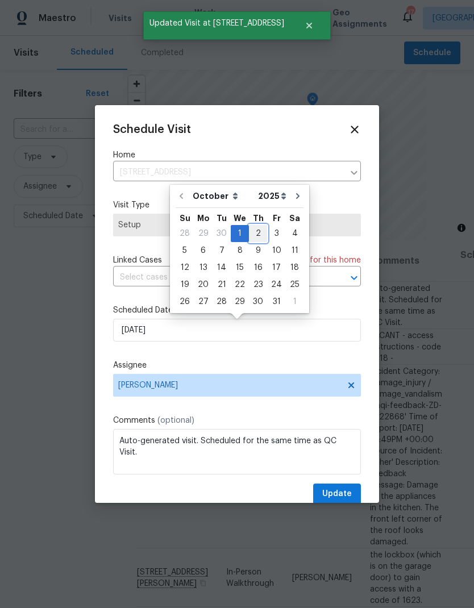
click at [256, 231] on div "2" at bounding box center [258, 233] width 18 height 16
type input "[DATE]"
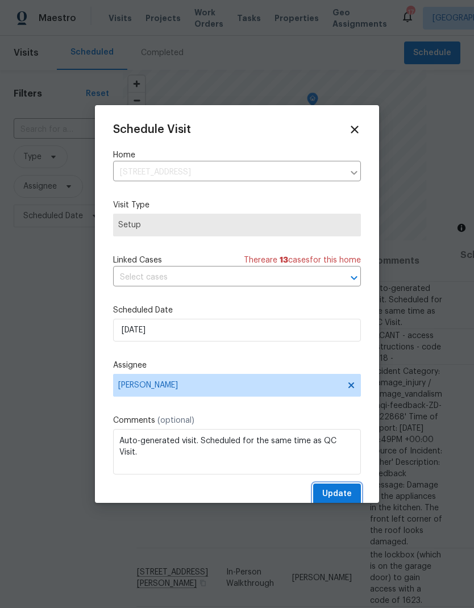
click at [337, 492] on span "Update" at bounding box center [337, 494] width 30 height 14
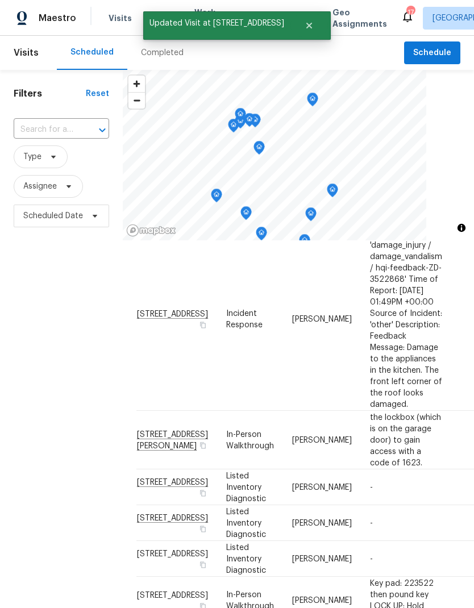
scroll to position [91, 0]
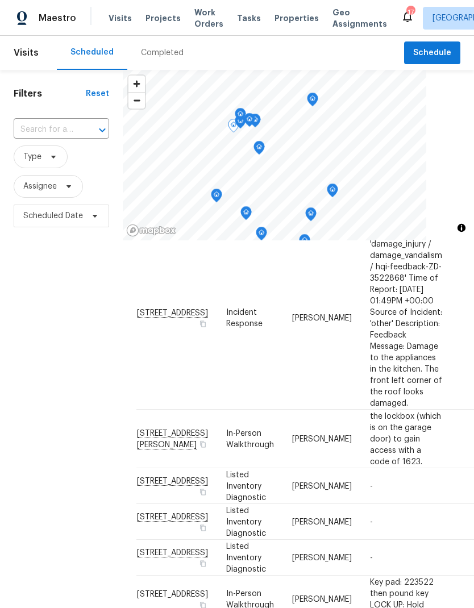
click at [0, 0] on icon at bounding box center [0, 0] width 0 height 0
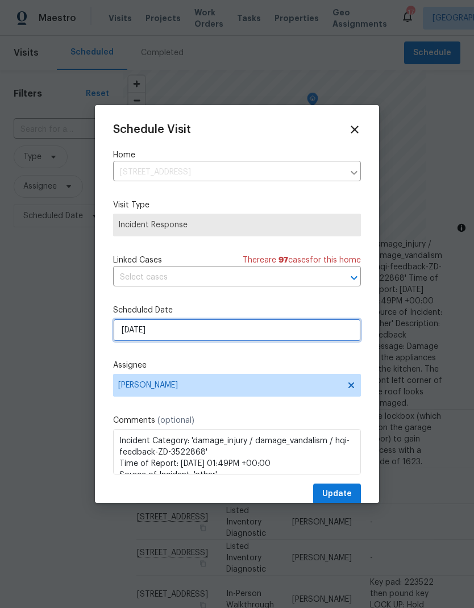
click at [211, 332] on input "[DATE]" at bounding box center [237, 330] width 248 height 23
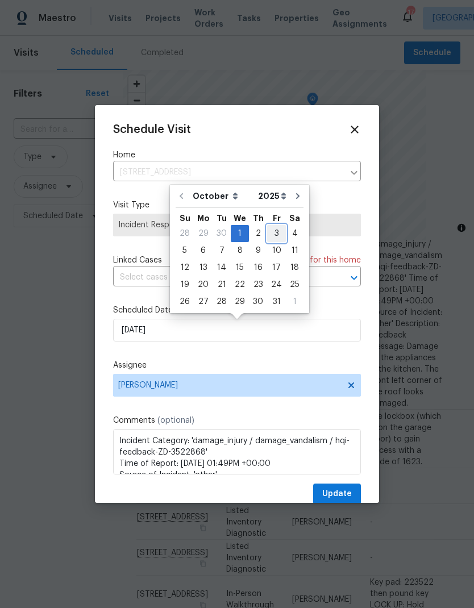
click at [272, 236] on div "3" at bounding box center [276, 233] width 19 height 16
type input "[DATE]"
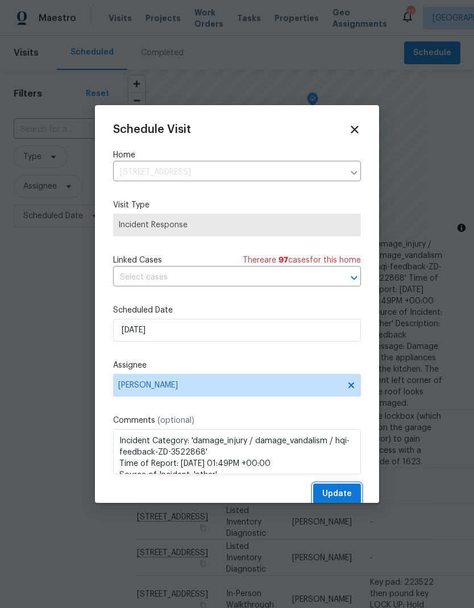
click at [344, 492] on span "Update" at bounding box center [337, 494] width 30 height 14
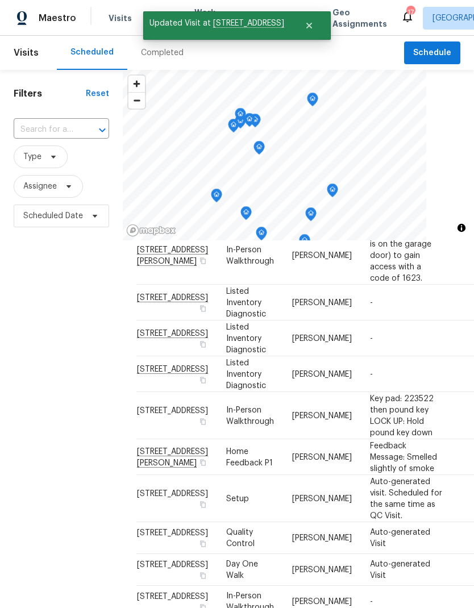
click at [0, 0] on icon at bounding box center [0, 0] width 0 height 0
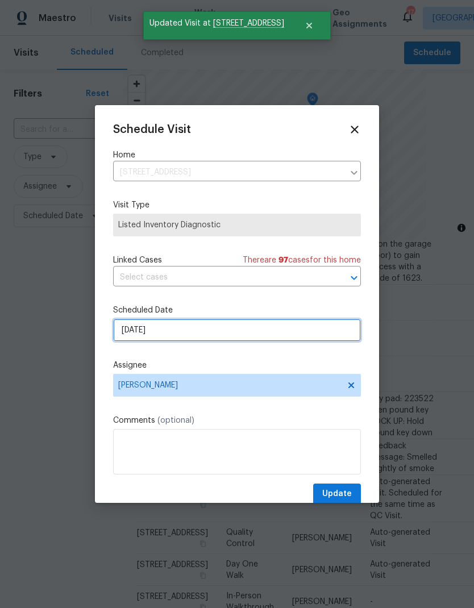
click at [242, 333] on input "[DATE]" at bounding box center [237, 330] width 248 height 23
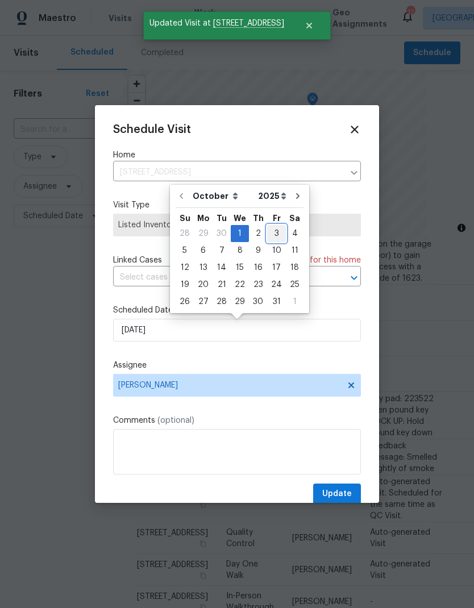
click at [274, 233] on div "3" at bounding box center [276, 233] width 19 height 16
type input "[DATE]"
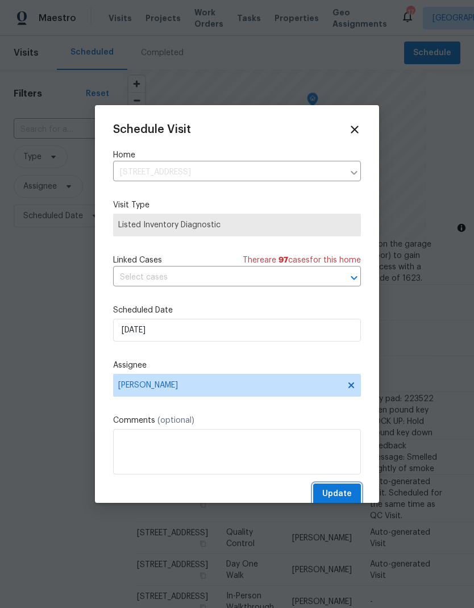
click at [348, 495] on span "Update" at bounding box center [337, 494] width 30 height 14
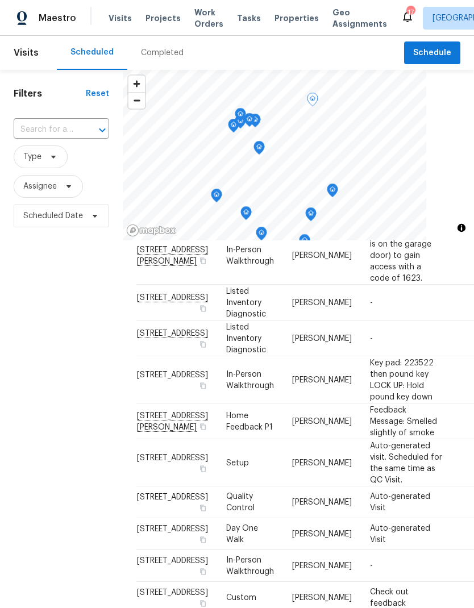
click at [0, 0] on icon at bounding box center [0, 0] width 0 height 0
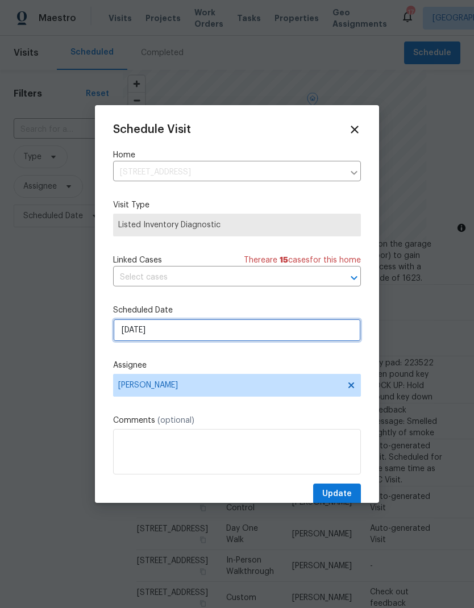
click at [225, 333] on input "[DATE]" at bounding box center [237, 330] width 248 height 23
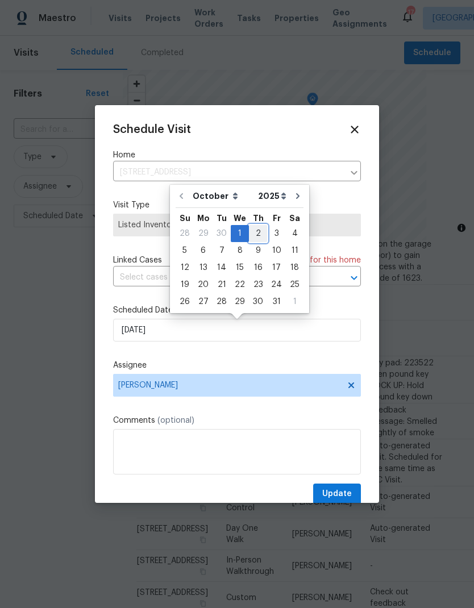
click at [254, 236] on div "2" at bounding box center [258, 233] width 18 height 16
type input "[DATE]"
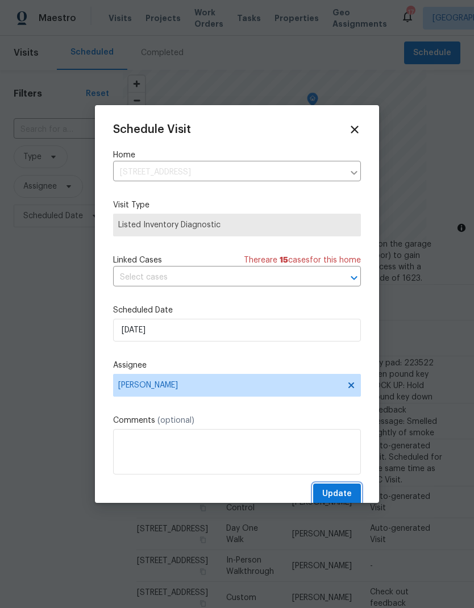
click at [345, 494] on span "Update" at bounding box center [337, 494] width 30 height 14
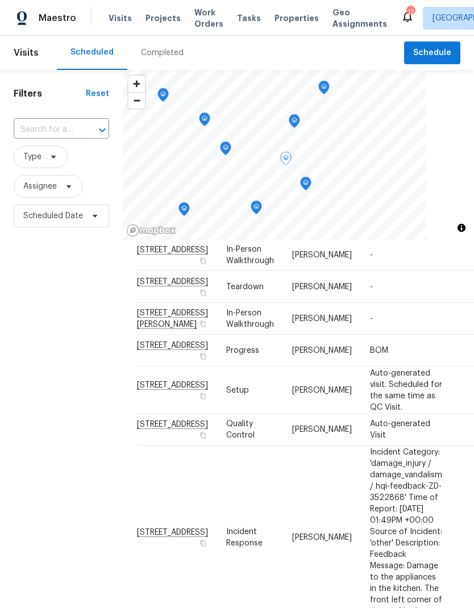
scroll to position [526, 0]
click at [45, 131] on input "text" at bounding box center [46, 130] width 64 height 18
type input "123 eme"
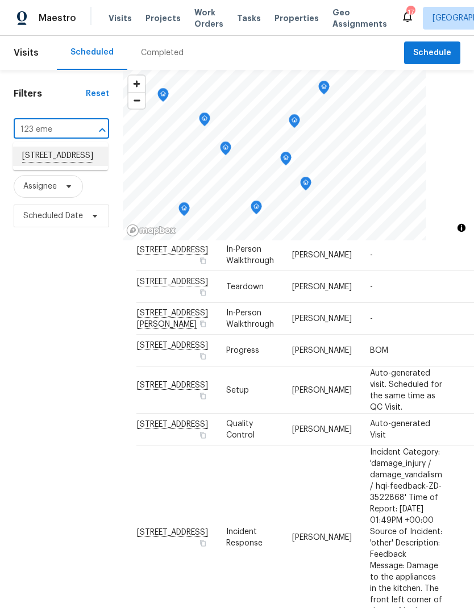
click at [44, 166] on li "[STREET_ADDRESS]" at bounding box center [60, 155] width 95 height 19
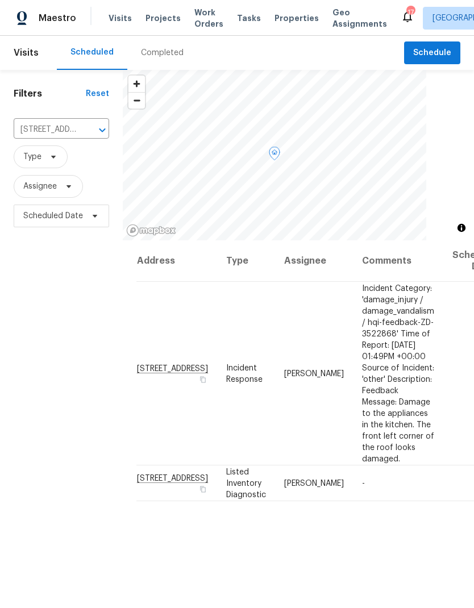
click at [0, 0] on icon at bounding box center [0, 0] width 0 height 0
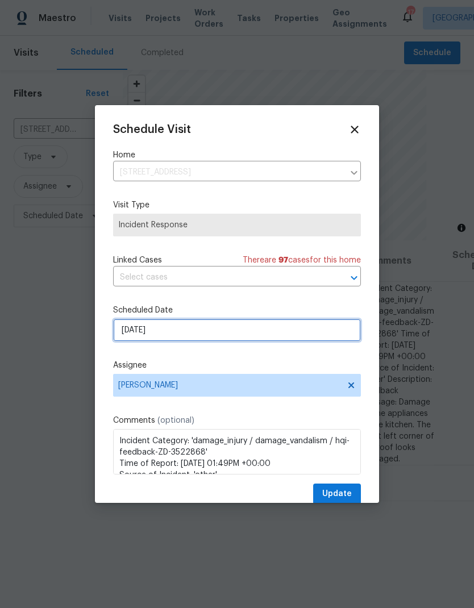
click at [208, 332] on input "[DATE]" at bounding box center [237, 330] width 248 height 23
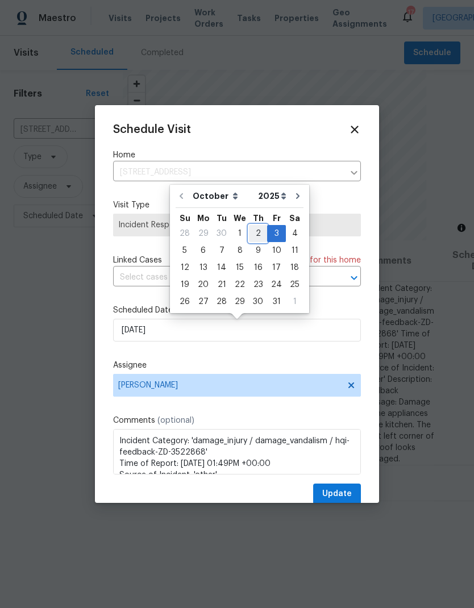
click at [258, 234] on div "2" at bounding box center [258, 233] width 18 height 16
type input "[DATE]"
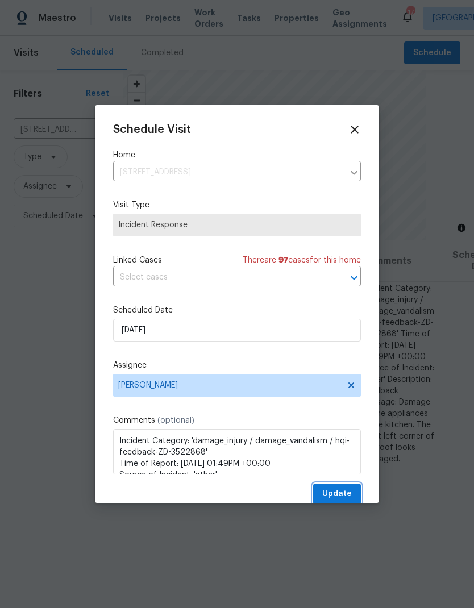
click at [344, 493] on span "Update" at bounding box center [337, 494] width 30 height 14
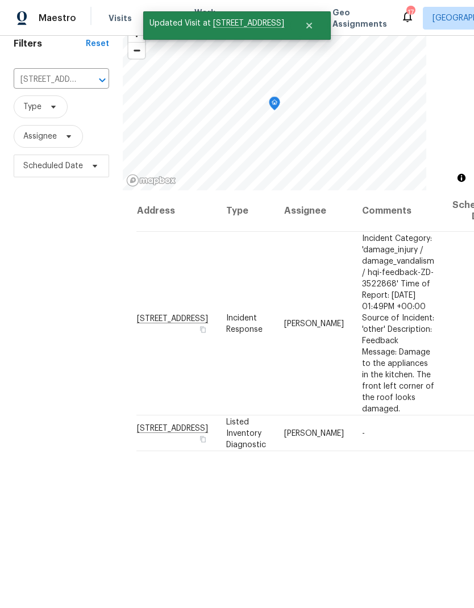
scroll to position [105, 0]
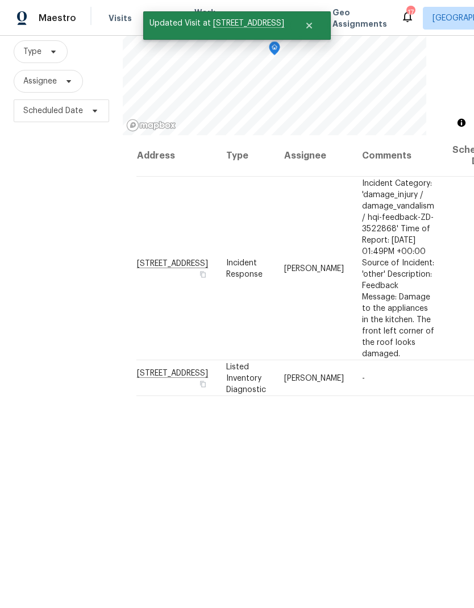
click at [0, 0] on icon at bounding box center [0, 0] width 0 height 0
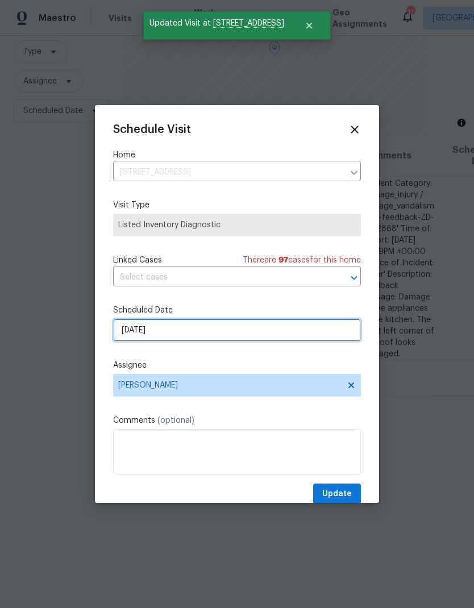
click at [232, 334] on input "[DATE]" at bounding box center [237, 330] width 248 height 23
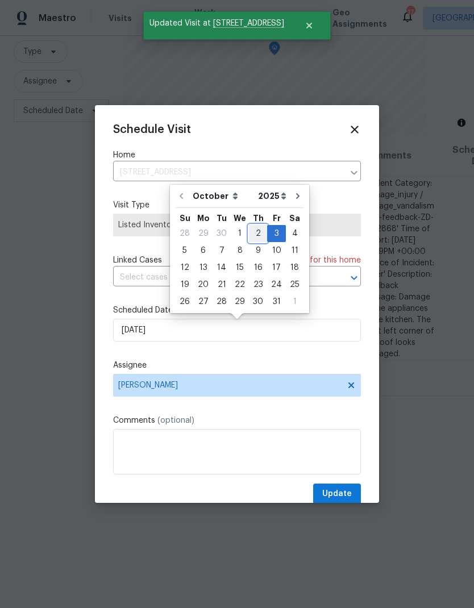
click at [256, 235] on div "2" at bounding box center [258, 233] width 18 height 16
type input "[DATE]"
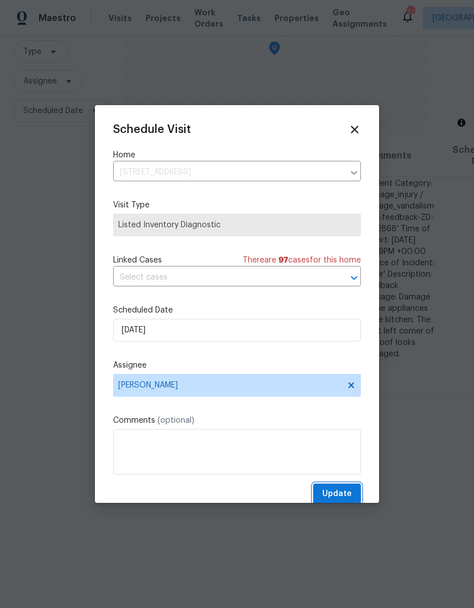
click at [348, 495] on span "Update" at bounding box center [337, 494] width 30 height 14
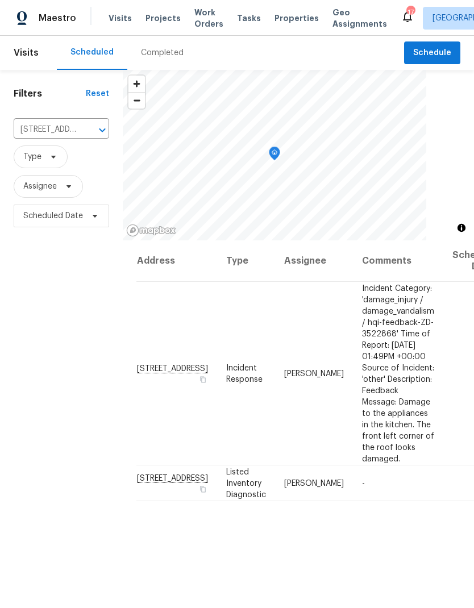
scroll to position [0, 0]
click at [82, 128] on icon "Clear" at bounding box center [87, 129] width 11 height 11
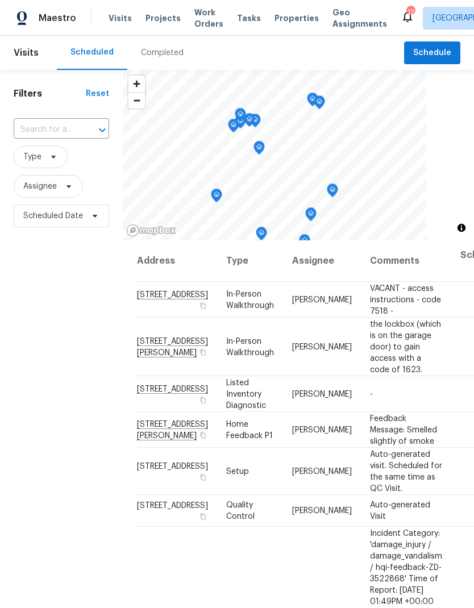
click at [43, 127] on input "text" at bounding box center [46, 130] width 64 height 18
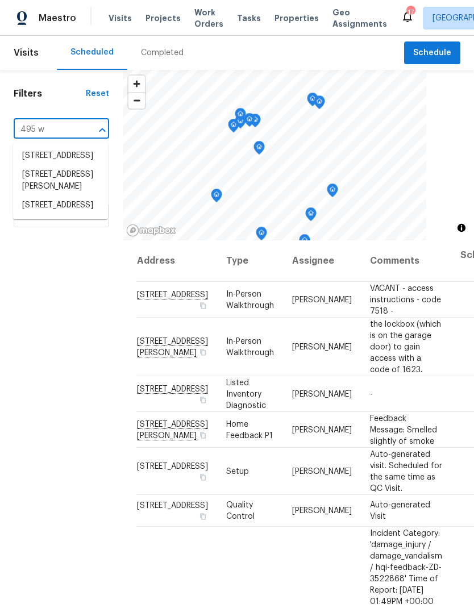
type input "495 w"
click at [56, 216] on li "[STREET_ADDRESS]" at bounding box center [60, 206] width 95 height 19
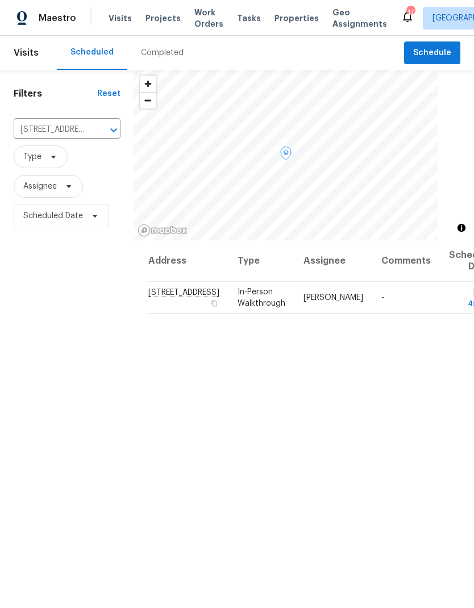
click at [0, 0] on icon at bounding box center [0, 0] width 0 height 0
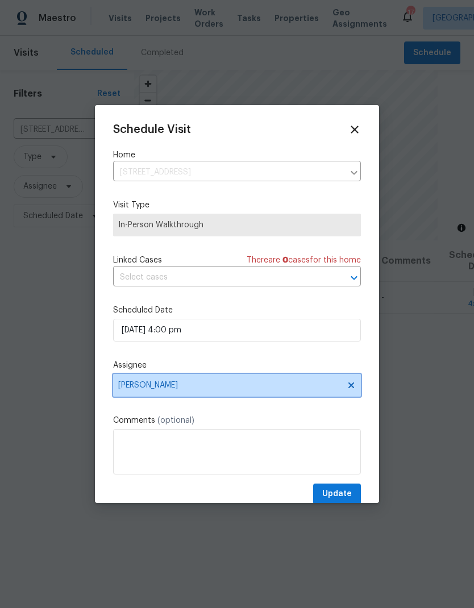
click at [220, 388] on span "[PERSON_NAME]" at bounding box center [229, 384] width 223 height 9
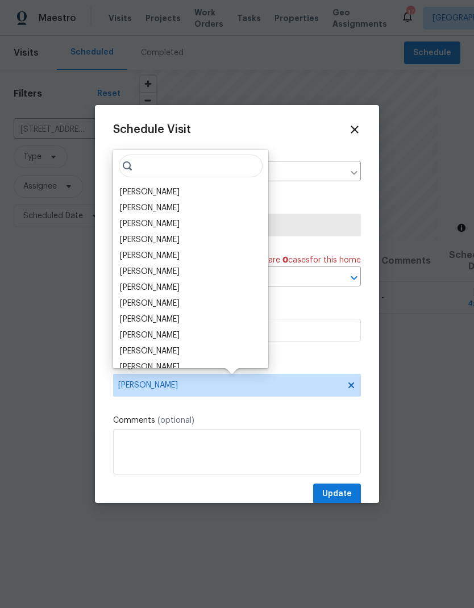
click at [157, 210] on div "[PERSON_NAME]" at bounding box center [150, 207] width 60 height 11
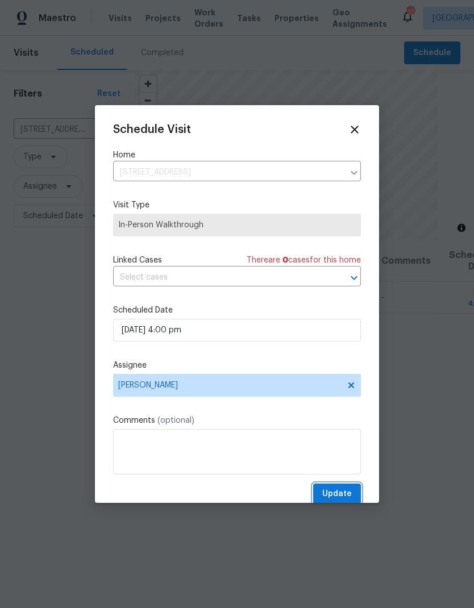
click at [339, 493] on span "Update" at bounding box center [337, 494] width 30 height 14
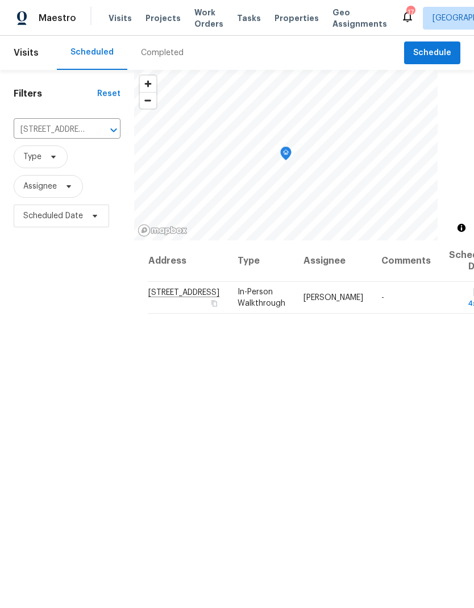
click at [164, 19] on span "Projects" at bounding box center [162, 17] width 35 height 11
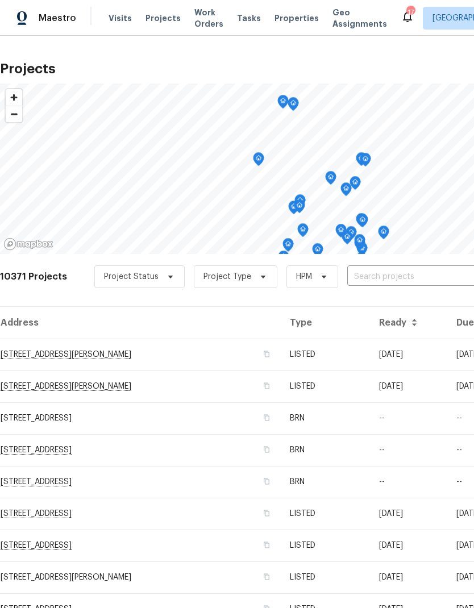
click at [385, 278] on input "text" at bounding box center [412, 277] width 130 height 18
type input "12997"
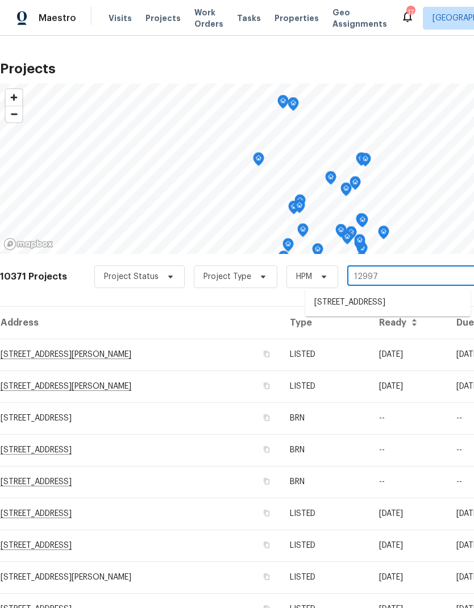
click at [389, 303] on li "[STREET_ADDRESS]" at bounding box center [387, 302] width 165 height 19
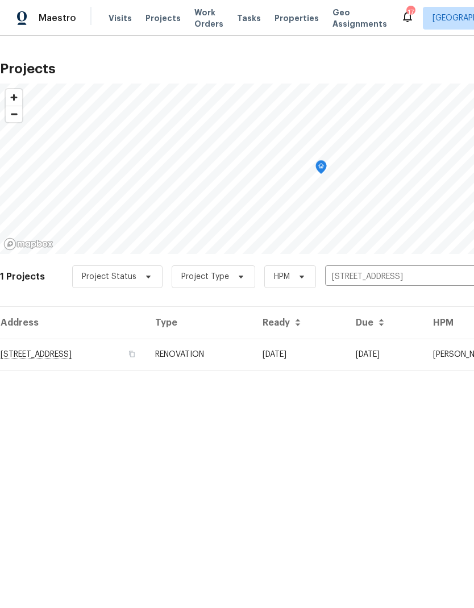
click at [253, 353] on td "RENOVATION" at bounding box center [199, 354] width 107 height 32
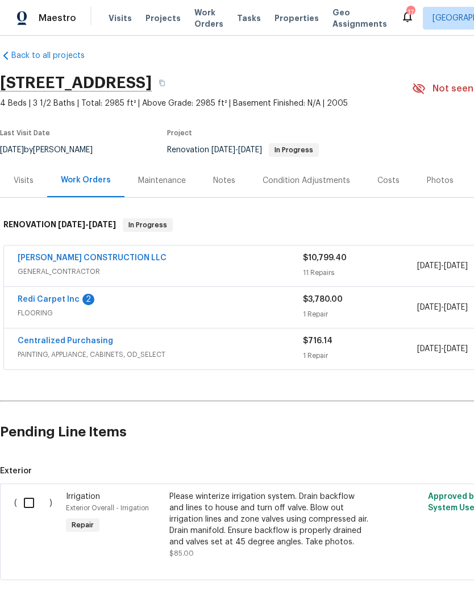
scroll to position [9, 0]
click at [50, 298] on link "Redi Carpet Inc" at bounding box center [49, 299] width 62 height 8
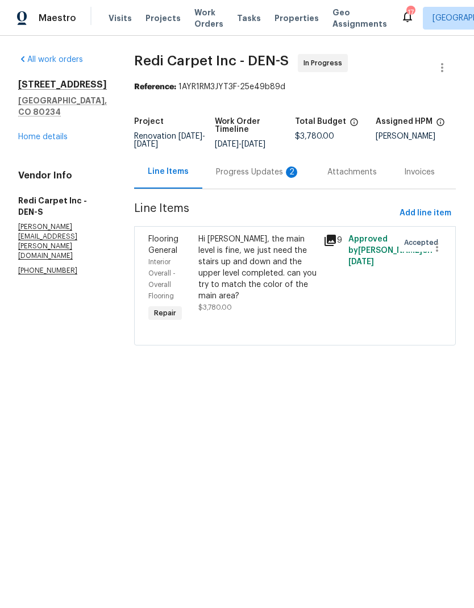
click at [248, 178] on div "Progress Updates 2" at bounding box center [258, 171] width 84 height 11
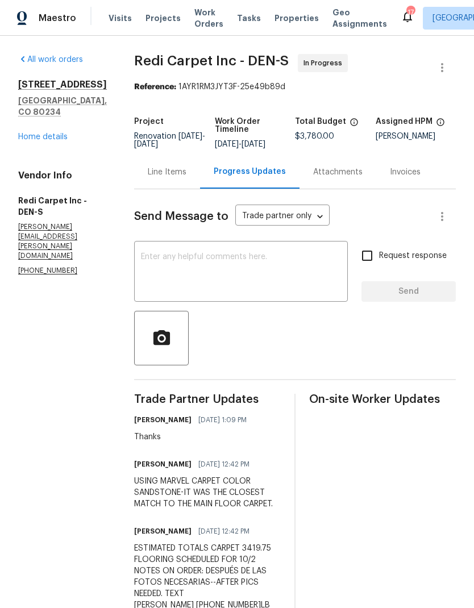
click at [44, 133] on link "Home details" at bounding box center [42, 137] width 49 height 8
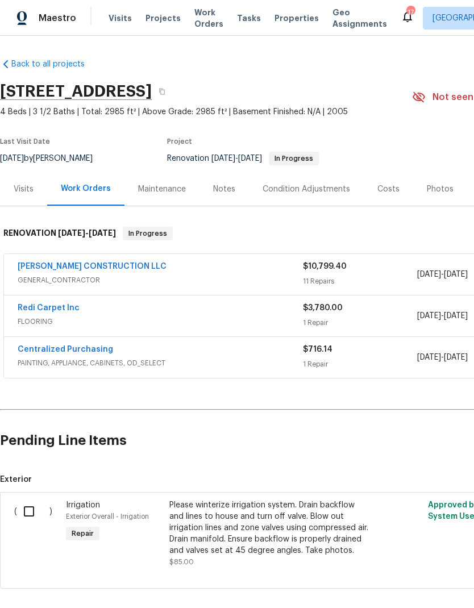
click at [73, 269] on link "[PERSON_NAME] CONSTRUCTION LLC" at bounding box center [92, 266] width 149 height 8
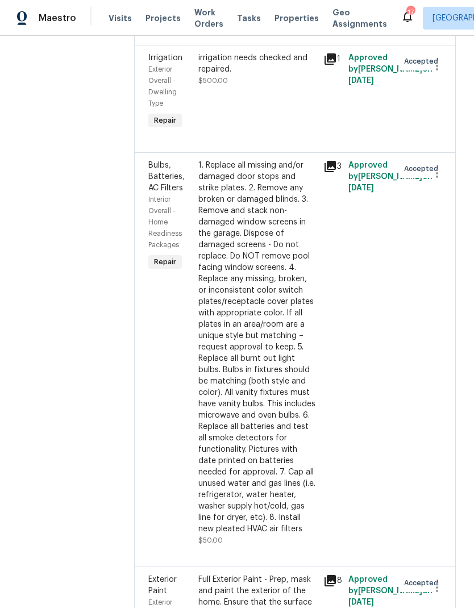
scroll to position [1048, 0]
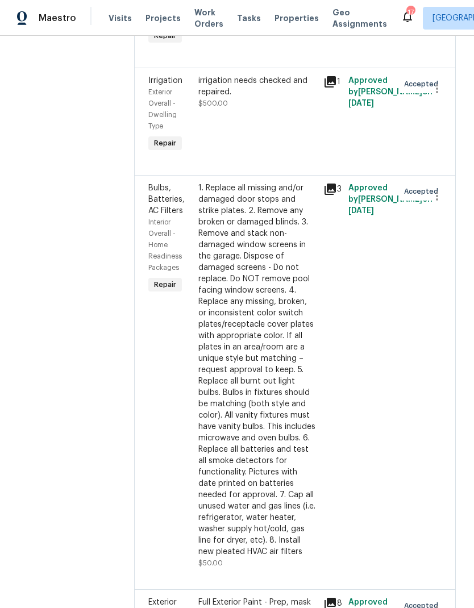
click at [288, 316] on div "1. Replace all missing and/or damaged door stops and strike plates. 2. Remove a…" at bounding box center [257, 369] width 118 height 375
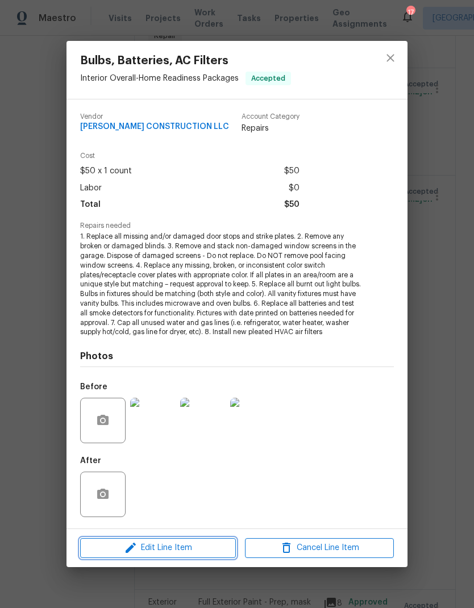
click at [196, 546] on span "Edit Line Item" at bounding box center [157, 548] width 149 height 14
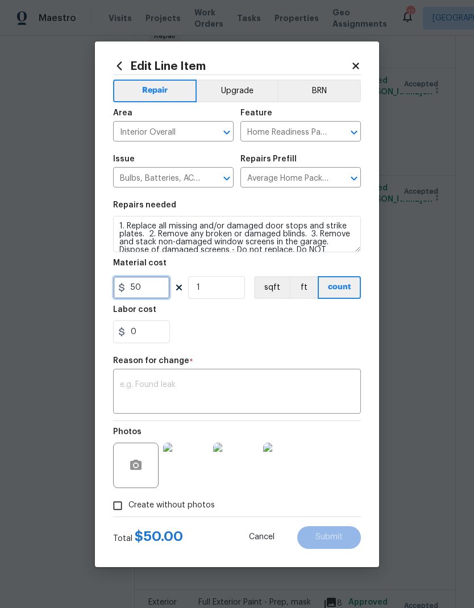
click at [161, 291] on input "50" at bounding box center [141, 287] width 57 height 23
type input "75"
click at [279, 330] on div "0" at bounding box center [237, 331] width 248 height 23
click at [244, 390] on textarea at bounding box center [237, 392] width 234 height 24
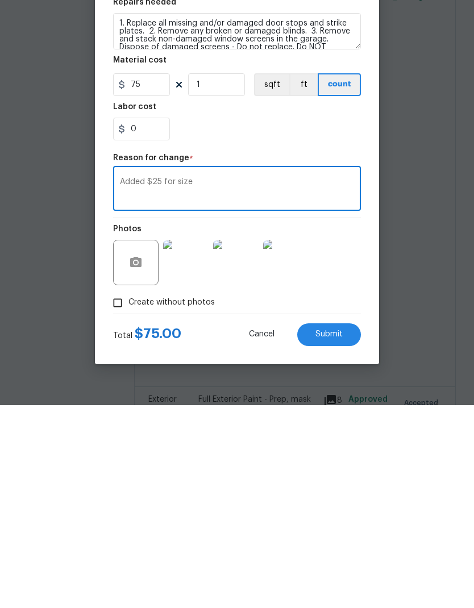
type textarea "Added $25 for size"
click at [339, 533] on span "Submit" at bounding box center [328, 537] width 27 height 9
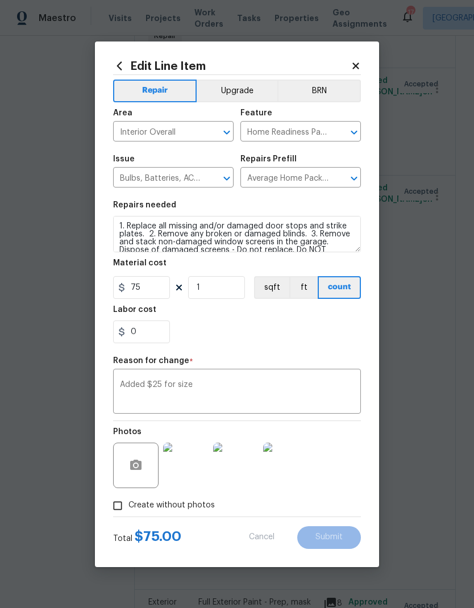
type input "50"
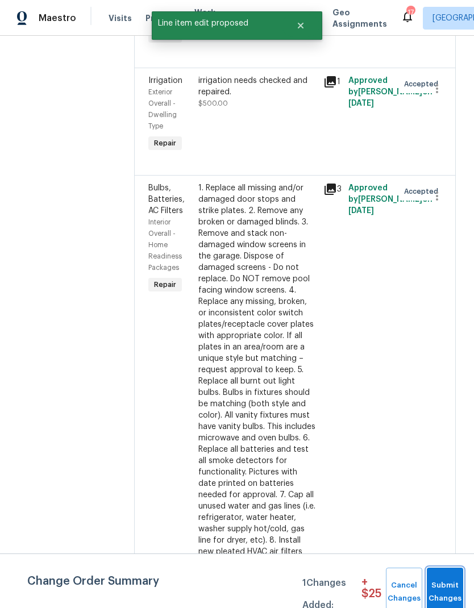
click at [443, 583] on span "Submit Changes" at bounding box center [444, 592] width 25 height 26
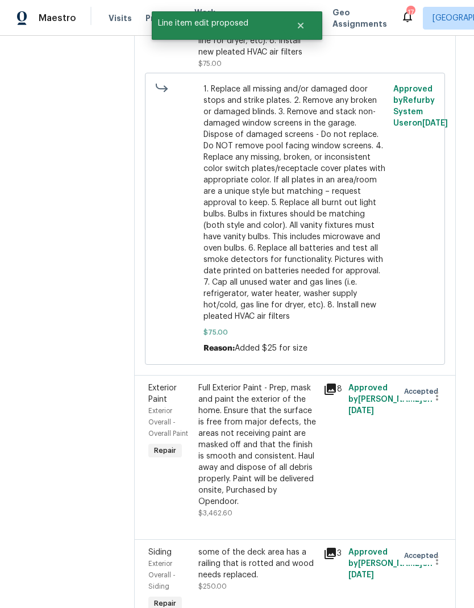
scroll to position [1571, 0]
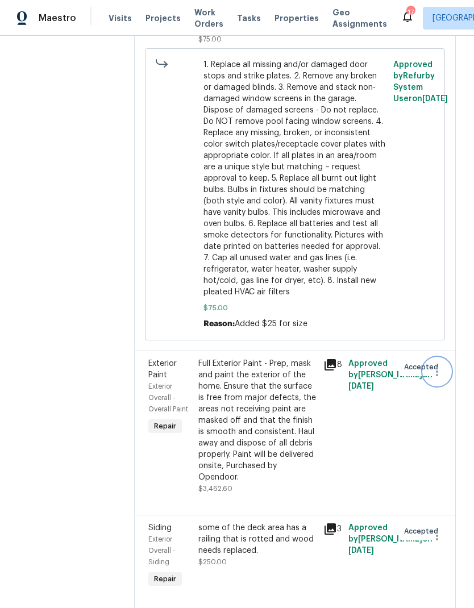
click at [434, 358] on button "button" at bounding box center [436, 371] width 27 height 27
click at [439, 252] on li "Cancel" at bounding box center [442, 250] width 44 height 19
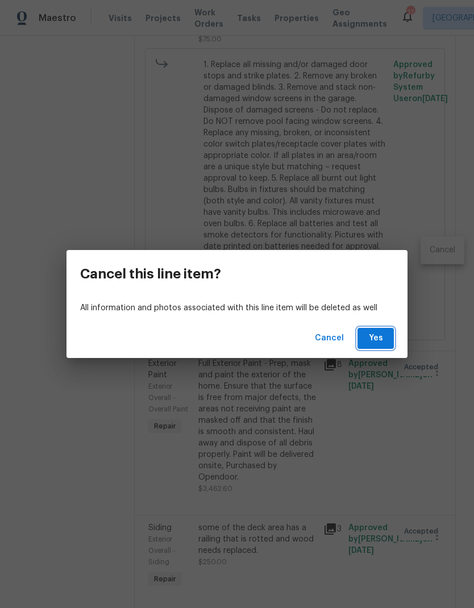
click at [378, 337] on span "Yes" at bounding box center [375, 338] width 18 height 14
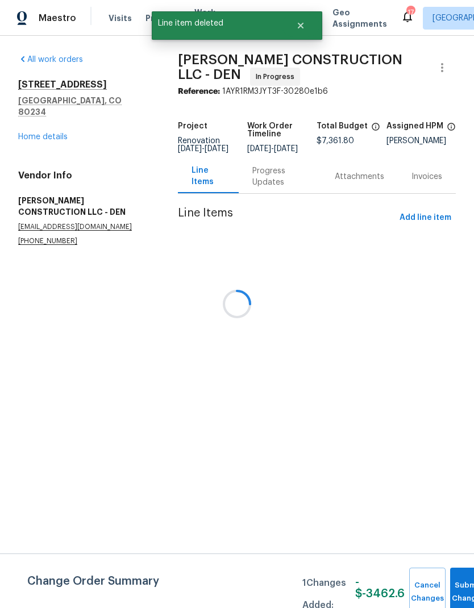
scroll to position [0, 0]
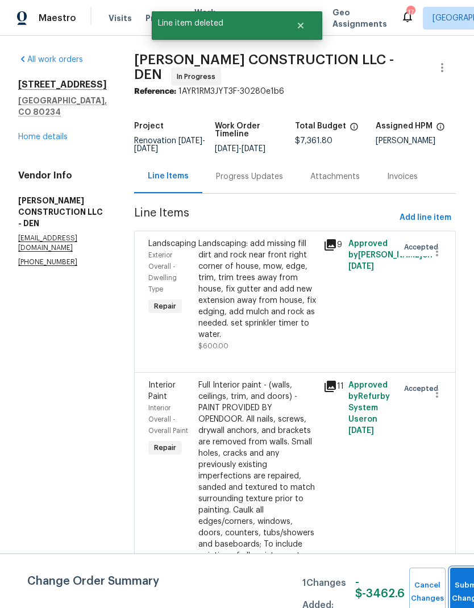
click at [461, 587] on button "Submit Changes" at bounding box center [468, 591] width 36 height 49
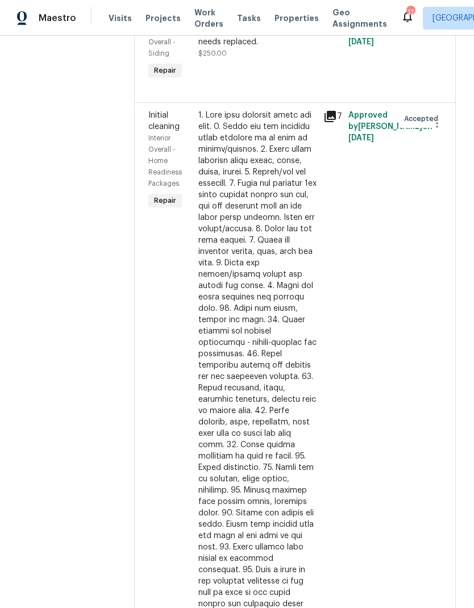
scroll to position [1875, 0]
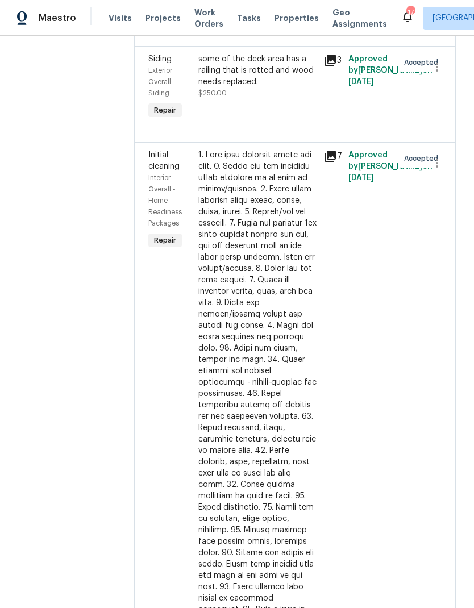
click at [293, 345] on div at bounding box center [257, 421] width 118 height 545
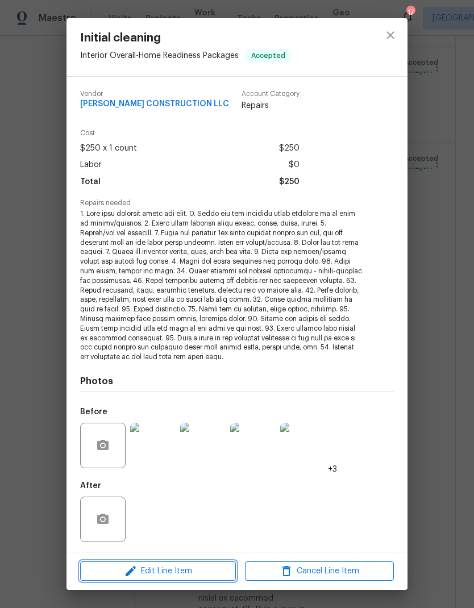
click at [210, 568] on span "Edit Line Item" at bounding box center [157, 571] width 149 height 14
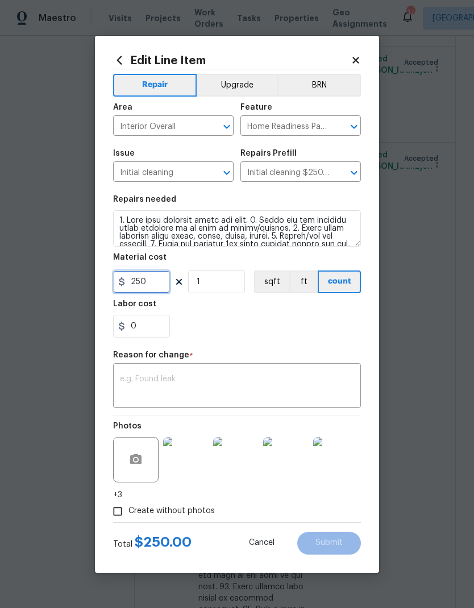
click at [166, 283] on input "250" at bounding box center [141, 281] width 57 height 23
type input "400"
click at [292, 323] on div "0" at bounding box center [237, 326] width 248 height 23
click at [299, 392] on textarea at bounding box center [237, 387] width 234 height 24
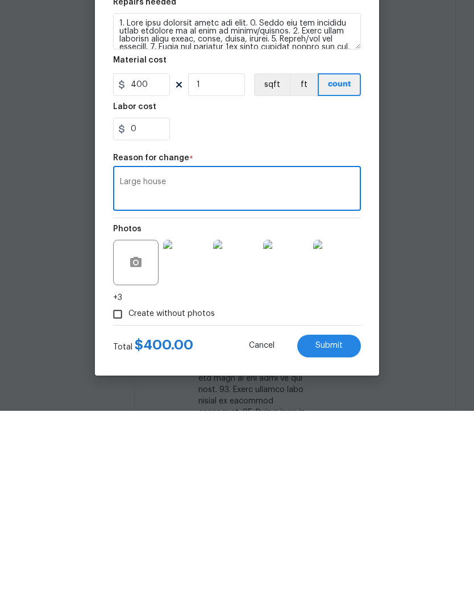
type textarea "Large house"
click at [342, 531] on button "Submit" at bounding box center [329, 542] width 64 height 23
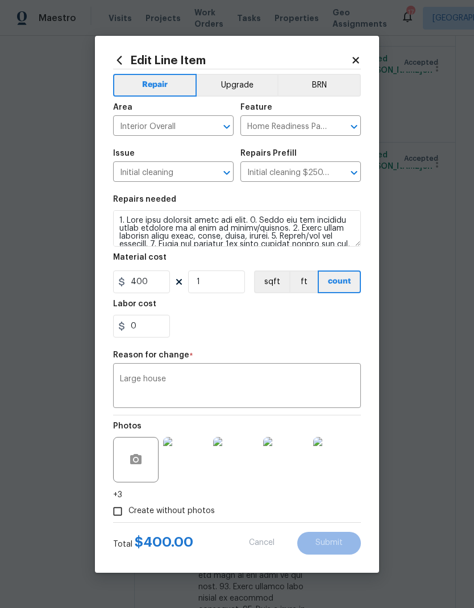
type input "250"
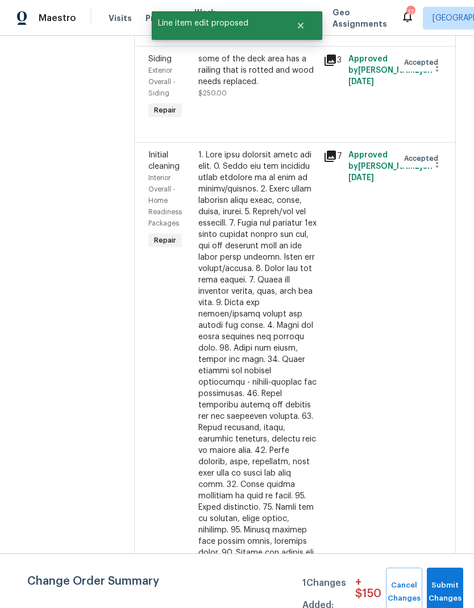
scroll to position [0, 0]
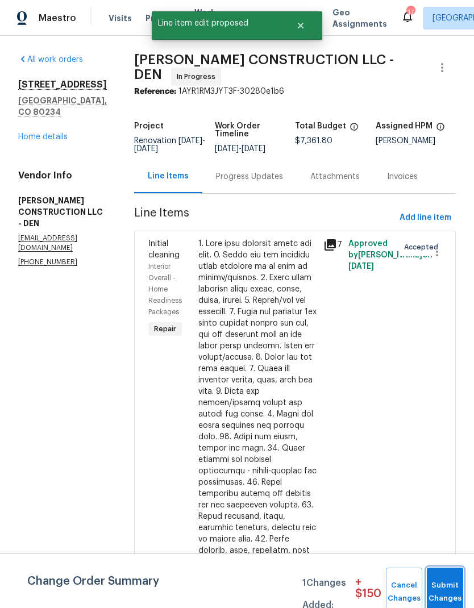
click at [444, 579] on button "Submit Changes" at bounding box center [444, 591] width 36 height 49
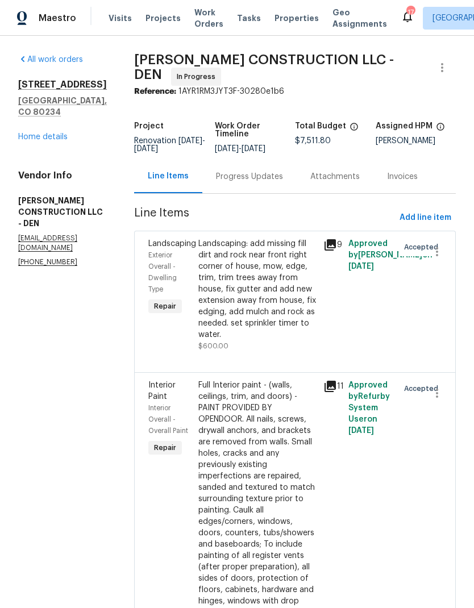
click at [44, 140] on link "Home details" at bounding box center [42, 137] width 49 height 8
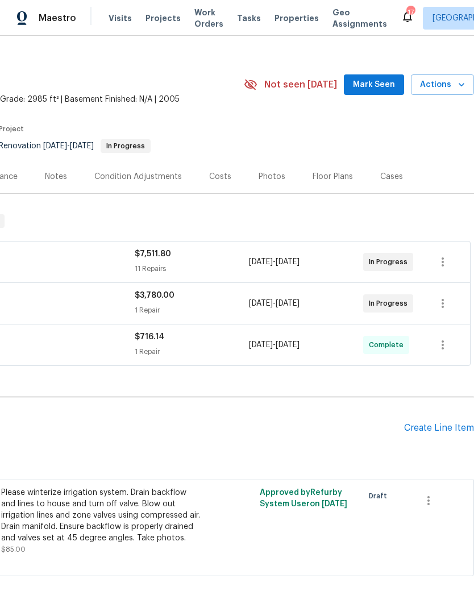
scroll to position [12, 168]
click at [428, 429] on div "Create Line Item" at bounding box center [439, 427] width 70 height 11
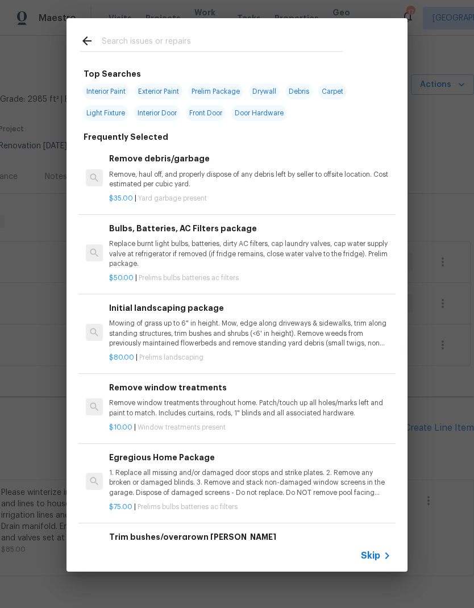
click at [161, 89] on span "Exterior Paint" at bounding box center [159, 91] width 48 height 16
type input "Exterior Paint"
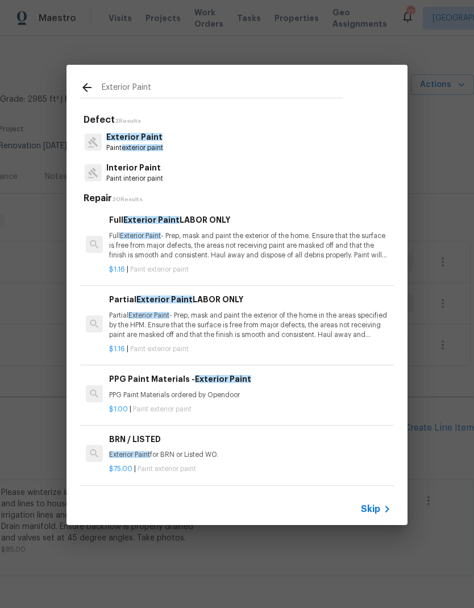
click at [378, 508] on span "Skip" at bounding box center [370, 508] width 19 height 11
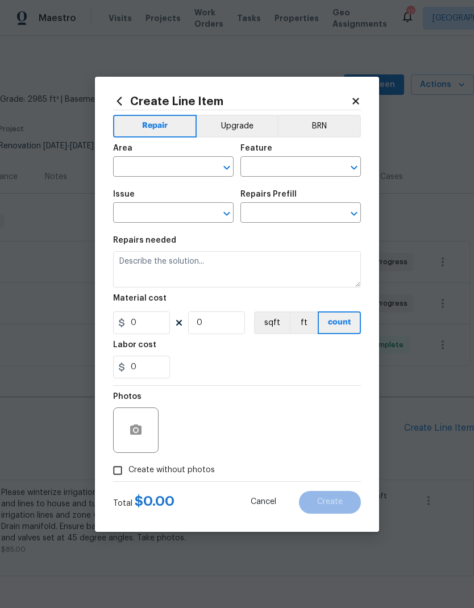
click at [184, 167] on input "text" at bounding box center [157, 168] width 89 height 18
click at [170, 206] on li "Exterior Overall" at bounding box center [173, 211] width 120 height 19
type input "Exterior Overall"
click at [290, 169] on input "text" at bounding box center [284, 168] width 89 height 18
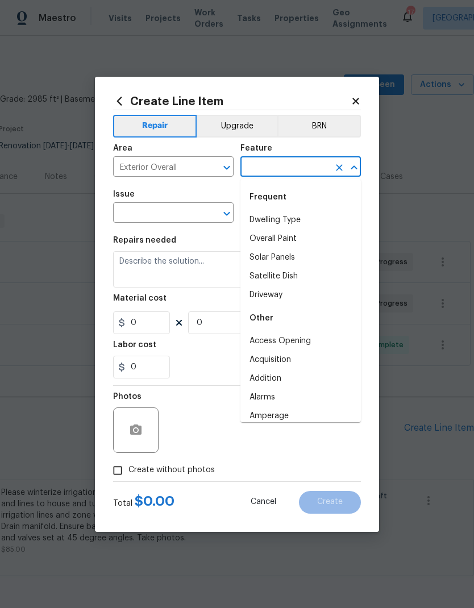
click at [288, 243] on li "Overall Paint" at bounding box center [300, 238] width 120 height 19
type input "Overall Paint"
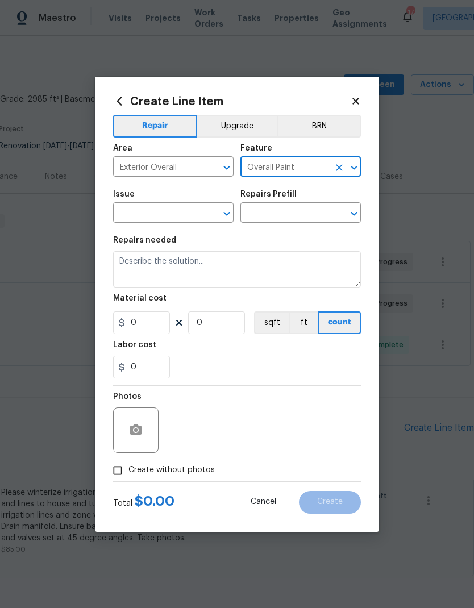
click at [189, 219] on input "text" at bounding box center [157, 214] width 89 height 18
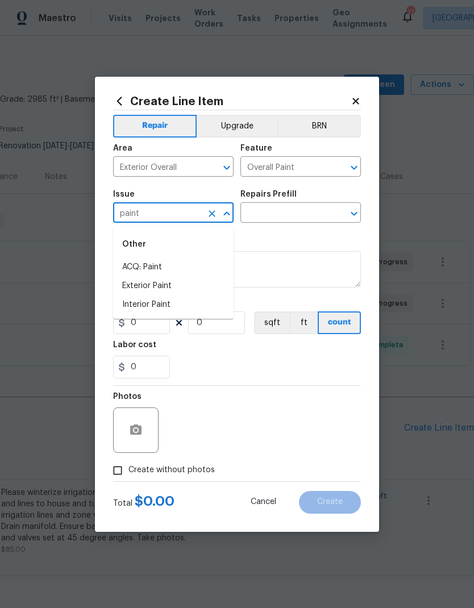
click at [167, 284] on li "Exterior Paint" at bounding box center [173, 286] width 120 height 19
type input "Exterior Paint"
click at [282, 213] on input "text" at bounding box center [284, 214] width 89 height 18
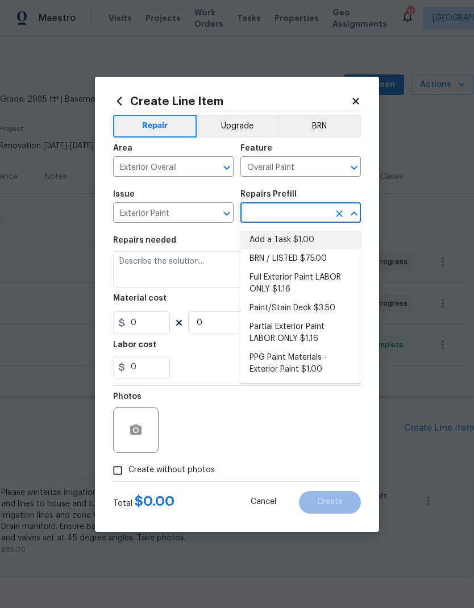
click at [287, 244] on li "Add a Task $1.00" at bounding box center [300, 240] width 120 height 19
type input "Add a Task $1.00"
type textarea "HPM to detail"
type input "1"
type input "Add a Task $1.00"
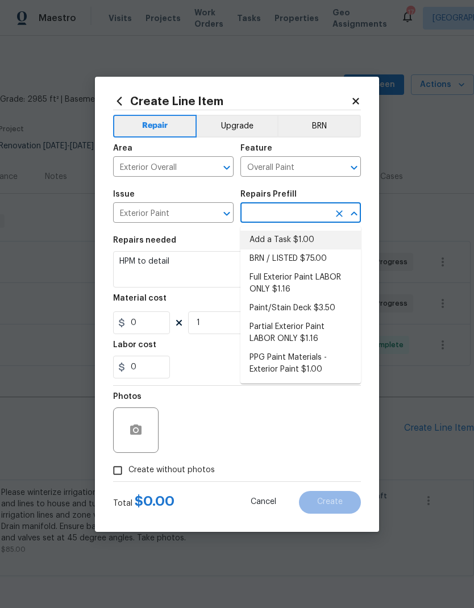
type input "1"
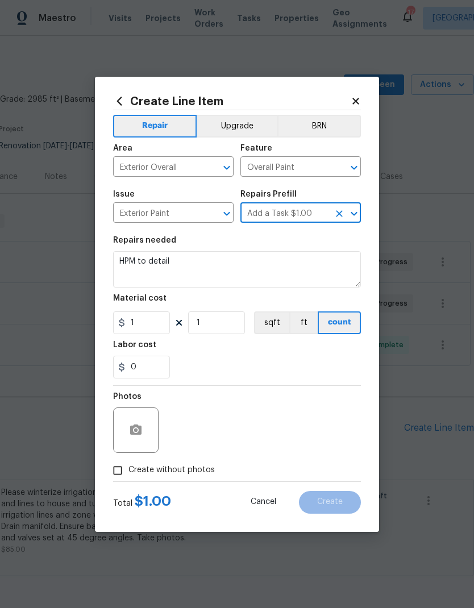
click at [342, 213] on icon "Clear" at bounding box center [338, 213] width 11 height 11
click at [352, 214] on icon "Open" at bounding box center [353, 214] width 6 height 4
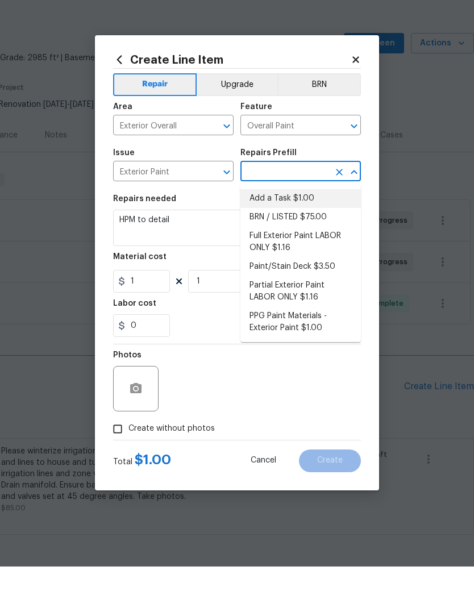
click at [291, 268] on li "Full Exterior Paint LABOR ONLY $1.16" at bounding box center [300, 283] width 120 height 31
type input "Full Exterior Paint LABOR ONLY $1.16"
type textarea "Full Exterior Paint - Prep, mask and paint the exterior of the home. Ensure tha…"
type input "Full Exterior Paint LABOR ONLY $1.16"
type input "1.16"
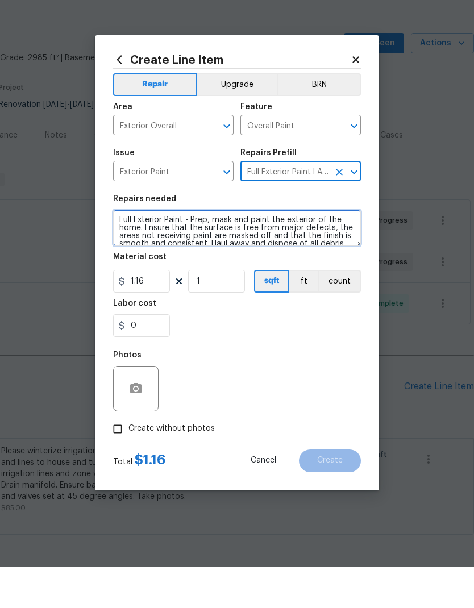
click at [137, 251] on textarea "Full Exterior Paint - Prep, mask and paint the exterior of the home. Ensure tha…" at bounding box center [237, 269] width 248 height 36
click at [150, 251] on textarea "Full Exterior Paint - Prep, mask and paint the exterior of the home. Ensure tha…" at bounding box center [237, 269] width 248 height 36
click at [161, 251] on textarea "Full Exterior Paint - Prep, mask and paint the exterior of the home. Ensure tha…" at bounding box center [237, 269] width 248 height 36
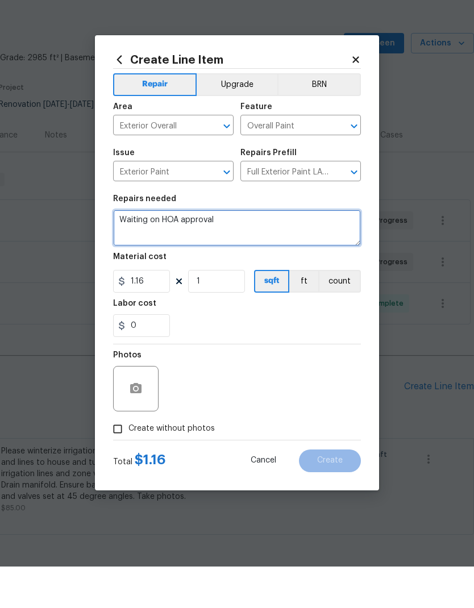
type textarea "Waiting on HOA approval"
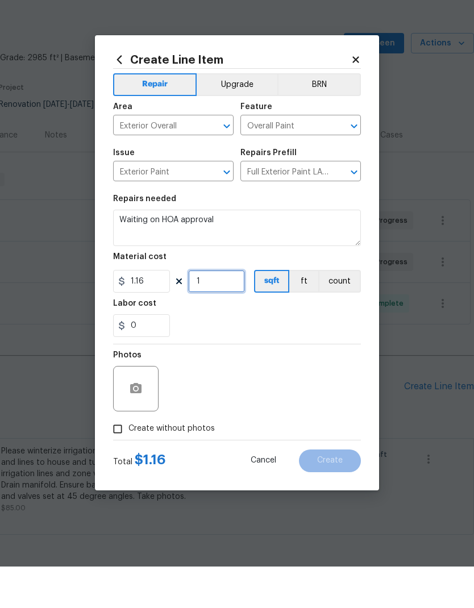
click at [223, 311] on input "1" at bounding box center [216, 322] width 57 height 23
type input "2985"
click at [273, 355] on div "0" at bounding box center [237, 366] width 248 height 23
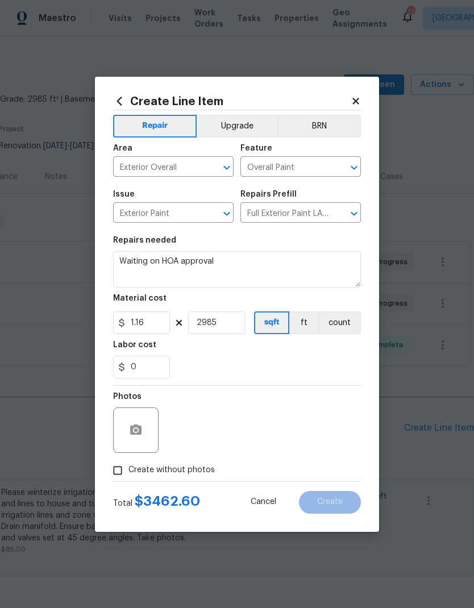
click at [159, 476] on span "Create without photos" at bounding box center [171, 470] width 86 height 12
click at [128, 476] on input "Create without photos" at bounding box center [118, 470] width 22 height 22
checkbox input "true"
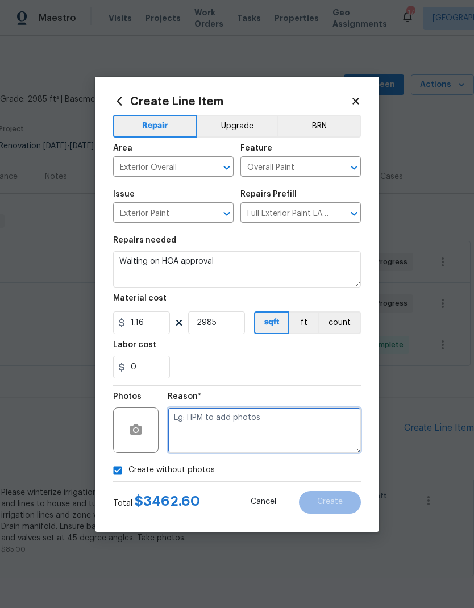
click at [232, 431] on textarea at bounding box center [264, 429] width 193 height 45
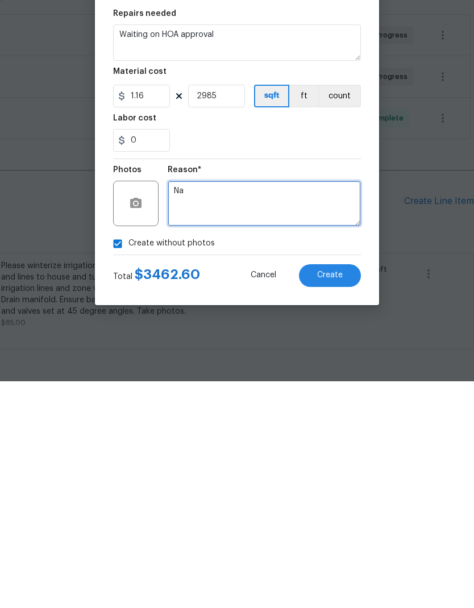
type textarea "Na"
click at [336, 491] on button "Create" at bounding box center [330, 502] width 62 height 23
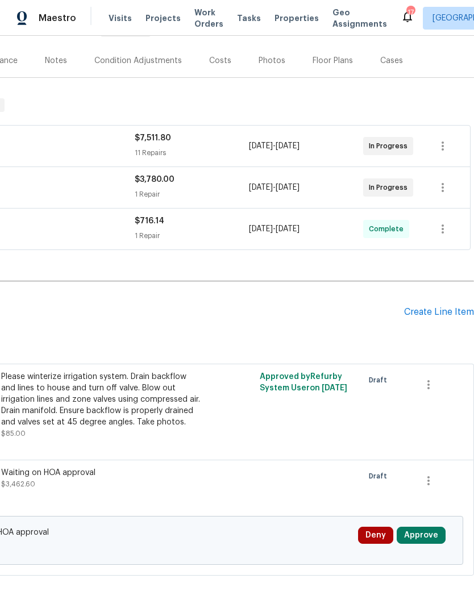
scroll to position [128, 168]
click at [430, 481] on icon "button" at bounding box center [428, 481] width 14 height 14
click at [303, 481] on div at bounding box center [237, 304] width 474 height 608
click at [86, 474] on div "Waiting on HOA approval" at bounding box center [101, 472] width 200 height 11
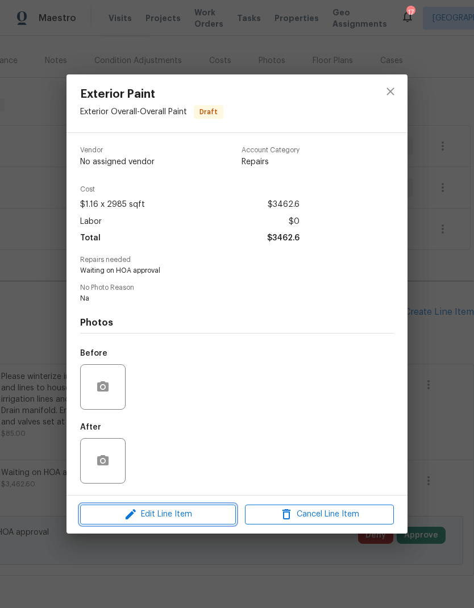
click at [189, 516] on span "Edit Line Item" at bounding box center [157, 514] width 149 height 14
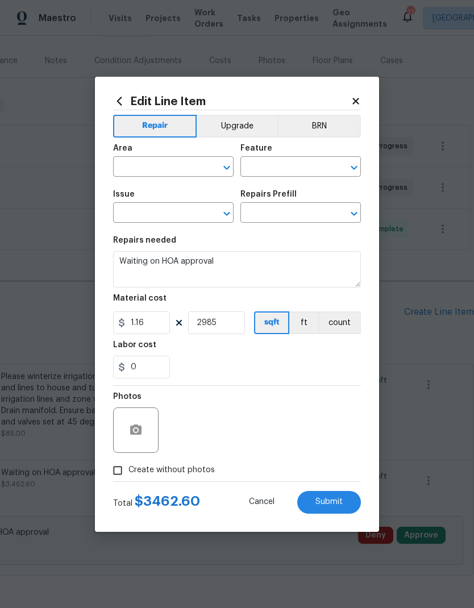
type input "Exterior Overall"
type input "Overall Paint"
type input "Exterior Paint"
type input "Full Exterior Paint LABOR ONLY $1.16"
click at [236, 324] on input "2985" at bounding box center [216, 322] width 57 height 23
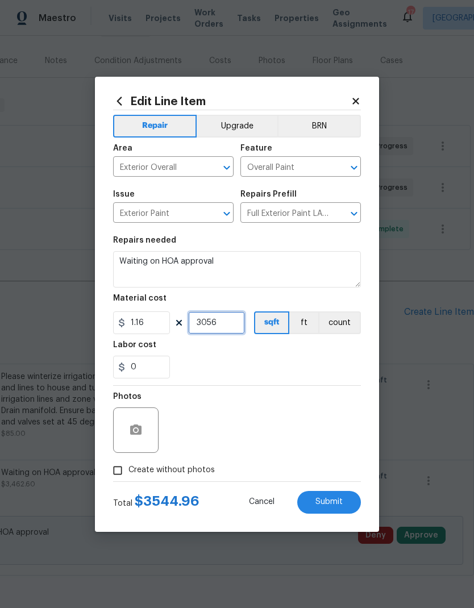
type input "3056"
click at [295, 362] on div "0" at bounding box center [237, 366] width 248 height 23
click at [339, 504] on span "Submit" at bounding box center [328, 501] width 27 height 9
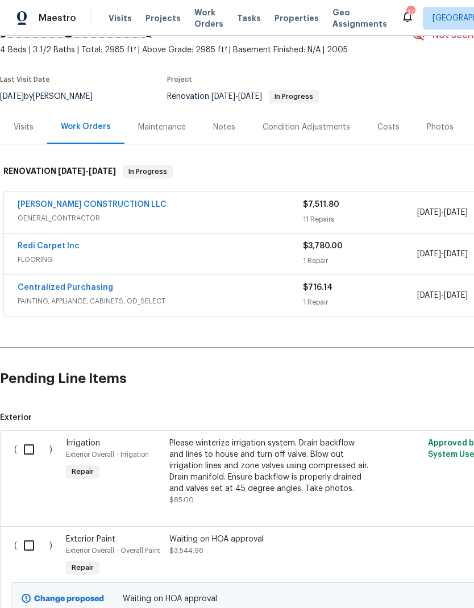
scroll to position [62, 0]
click at [97, 203] on link "[PERSON_NAME] CONSTRUCTION LLC" at bounding box center [92, 204] width 149 height 8
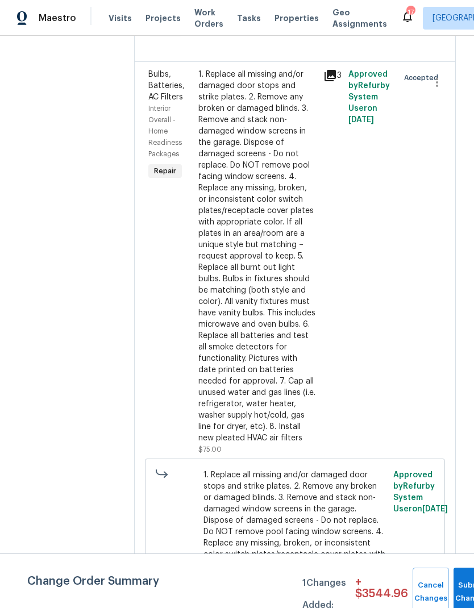
scroll to position [1163, 0]
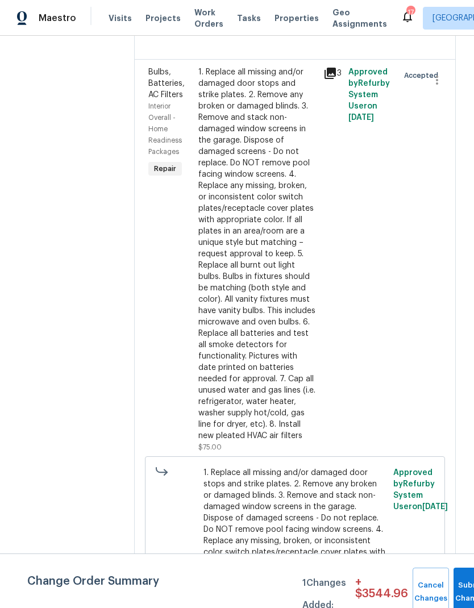
click at [279, 268] on div "1. Replace all missing and/or damaged door stops and strike plates. 2. Remove a…" at bounding box center [257, 253] width 118 height 375
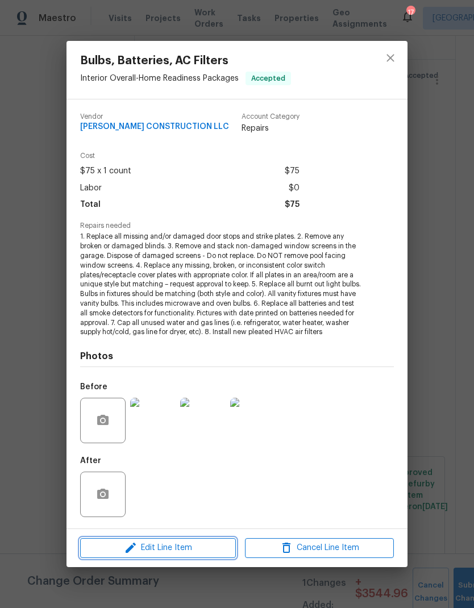
click at [205, 547] on span "Edit Line Item" at bounding box center [157, 548] width 149 height 14
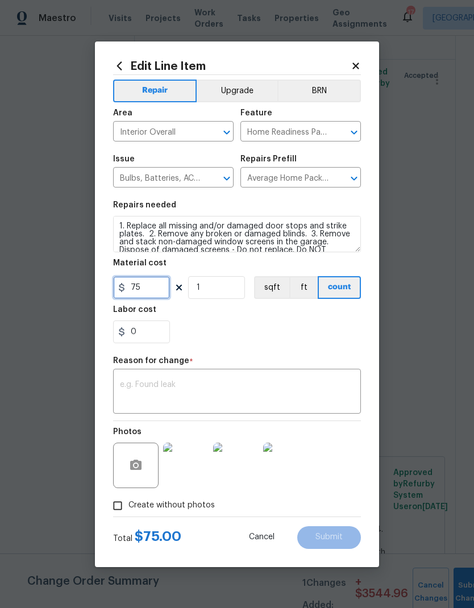
click at [160, 288] on input "75" at bounding box center [141, 287] width 57 height 23
type input "100"
click at [301, 330] on div "0" at bounding box center [237, 331] width 248 height 23
click at [254, 395] on textarea at bounding box center [237, 392] width 234 height 24
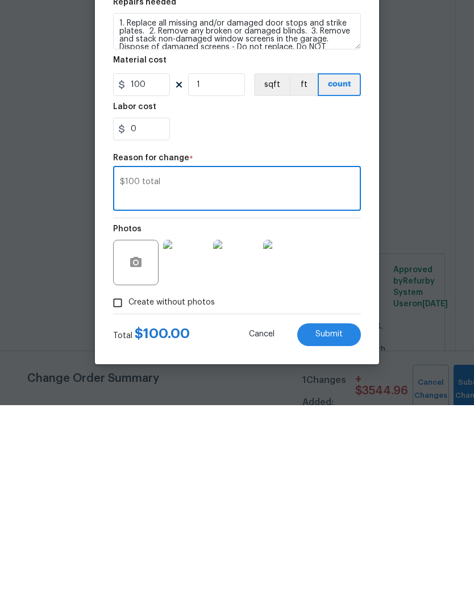
type textarea "$100 total"
click at [341, 533] on span "Submit" at bounding box center [328, 537] width 27 height 9
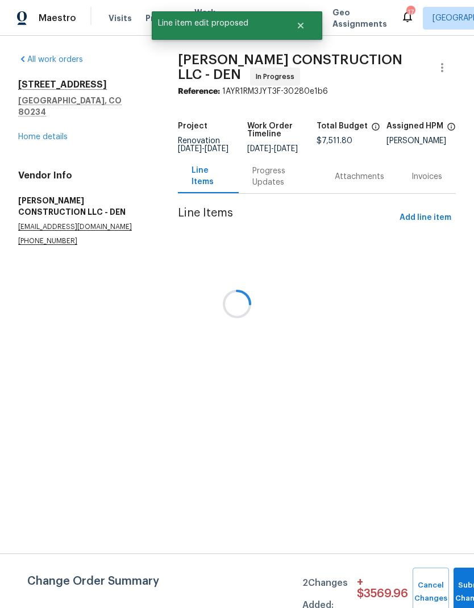
scroll to position [0, 0]
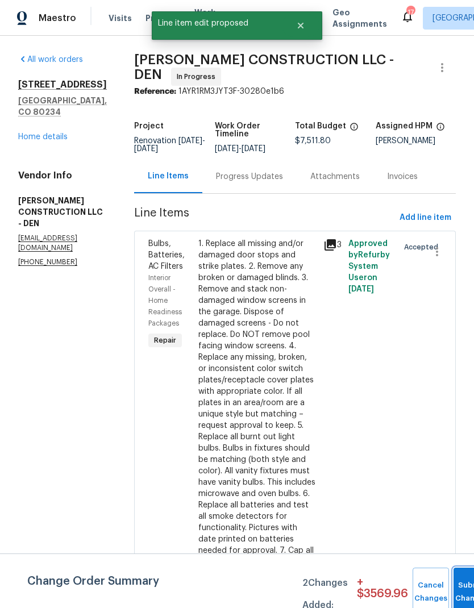
click at [458, 583] on button "Submit Changes" at bounding box center [471, 591] width 36 height 49
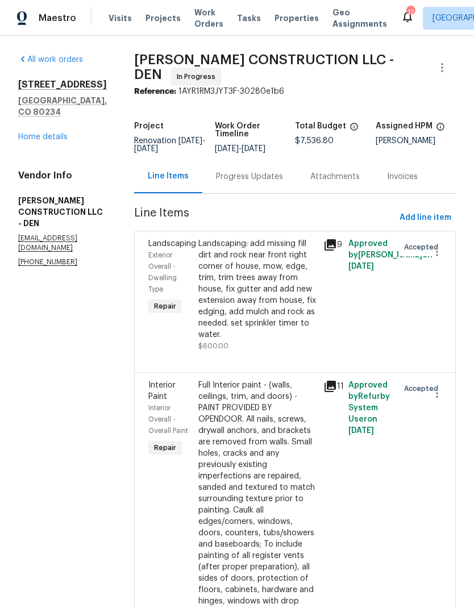
click at [46, 140] on link "Home details" at bounding box center [42, 137] width 49 height 8
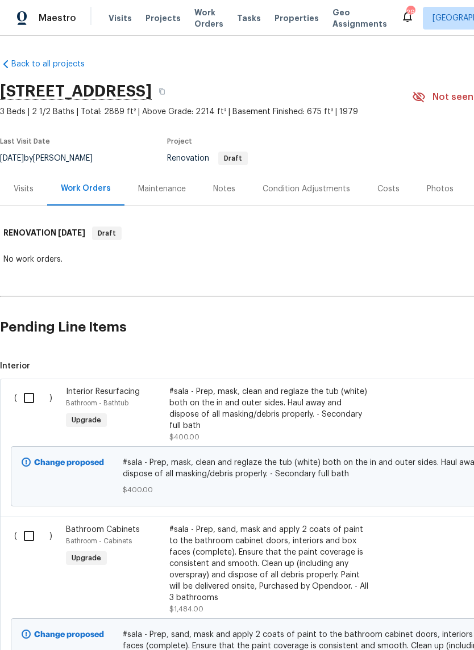
click at [231, 185] on div "Notes" at bounding box center [224, 188] width 22 height 11
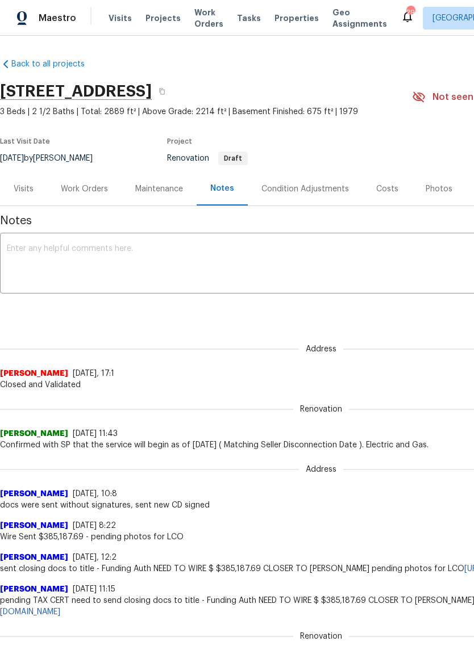
click at [223, 242] on div "x ​" at bounding box center [321, 265] width 642 height 58
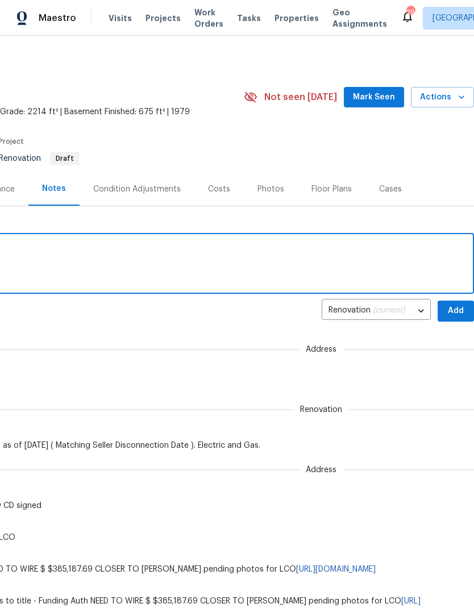
scroll to position [0, 168]
type textarea "DCO not submitted as of yet"
click at [450, 312] on span "Add" at bounding box center [455, 311] width 18 height 14
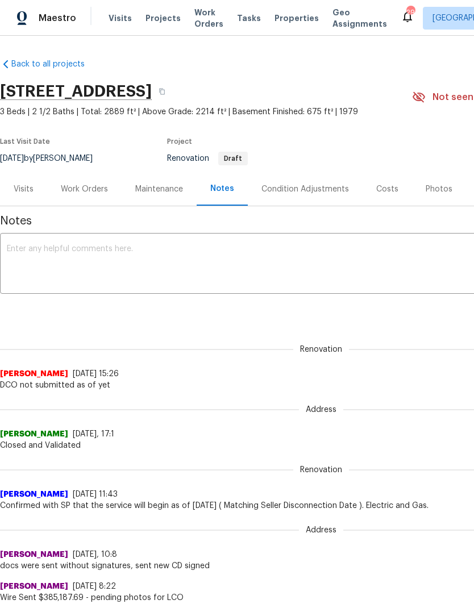
scroll to position [0, 0]
